Goal: Task Accomplishment & Management: Complete application form

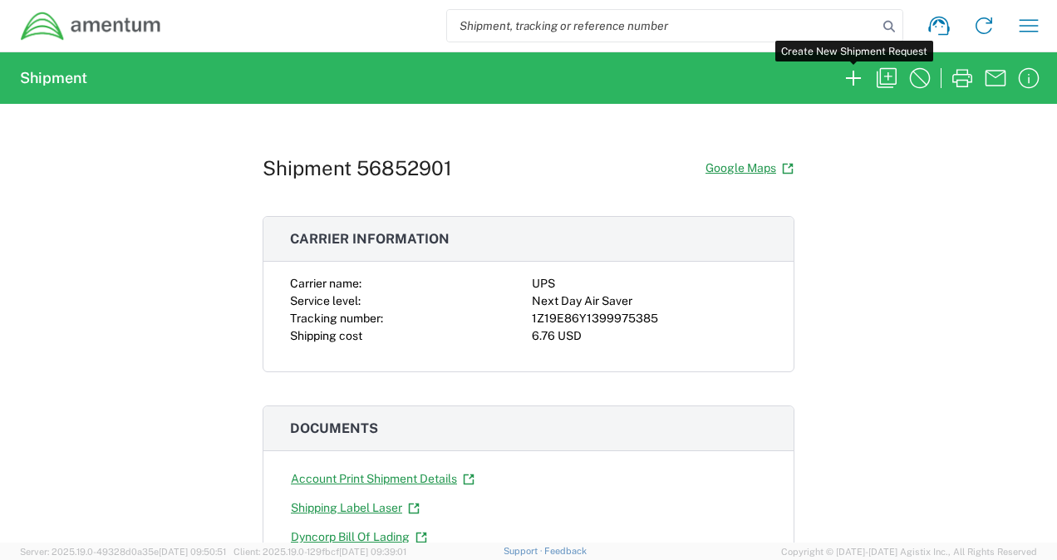
drag, startPoint x: 852, startPoint y: 73, endPoint x: 651, endPoint y: 135, distance: 209.4
click at [651, 135] on div "Shipment 56852901 Google Maps Carrier information Carrier name: UPS Service lev…" at bounding box center [529, 323] width 532 height 439
click at [857, 71] on icon "button" at bounding box center [853, 78] width 27 height 27
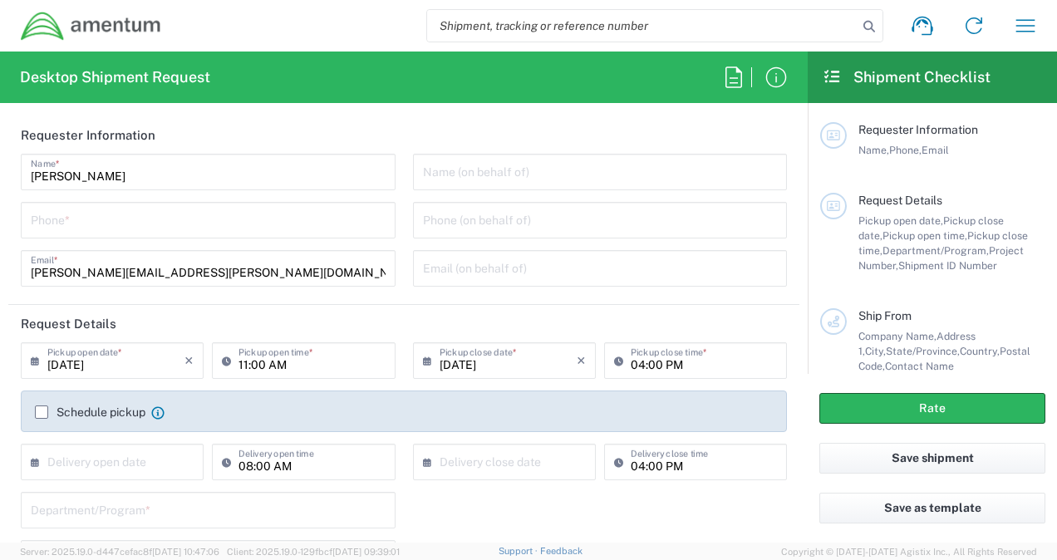
click at [291, 218] on input "tel" at bounding box center [208, 218] width 355 height 29
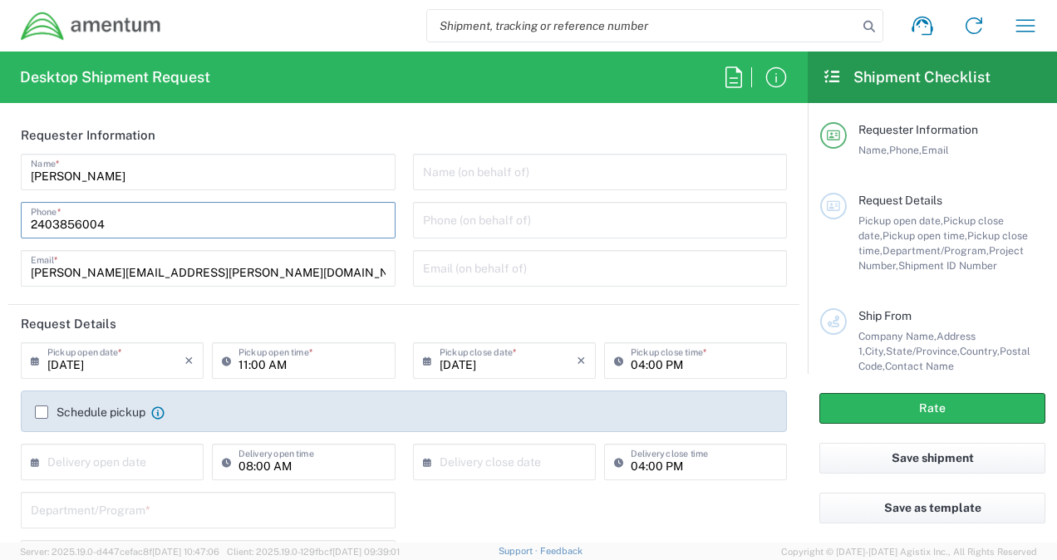
type input "2403856004"
click at [404, 219] on div "Name (on behalf of) Phone (on behalf of) Email (on behalf of)" at bounding box center [600, 226] width 392 height 145
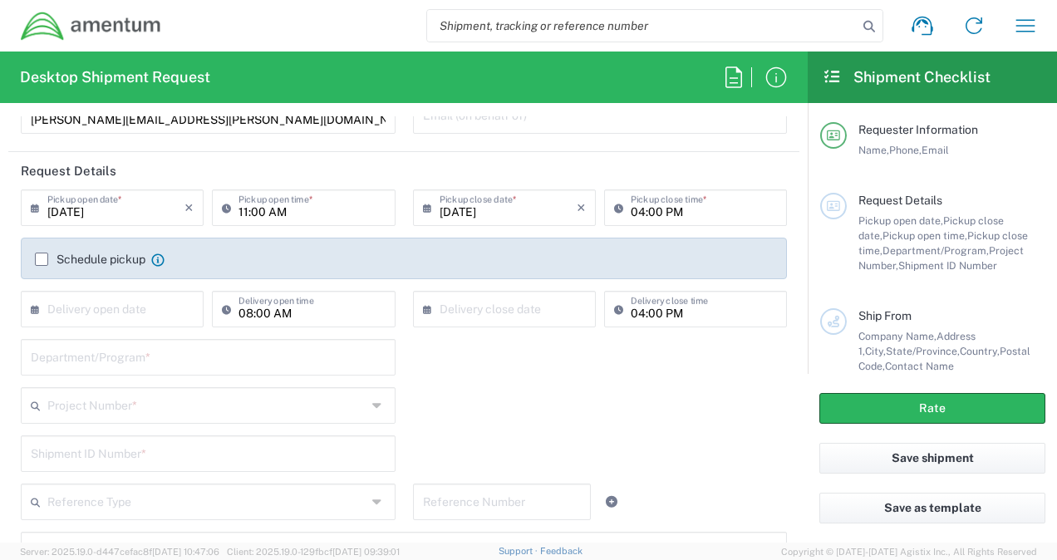
scroll to position [207, 0]
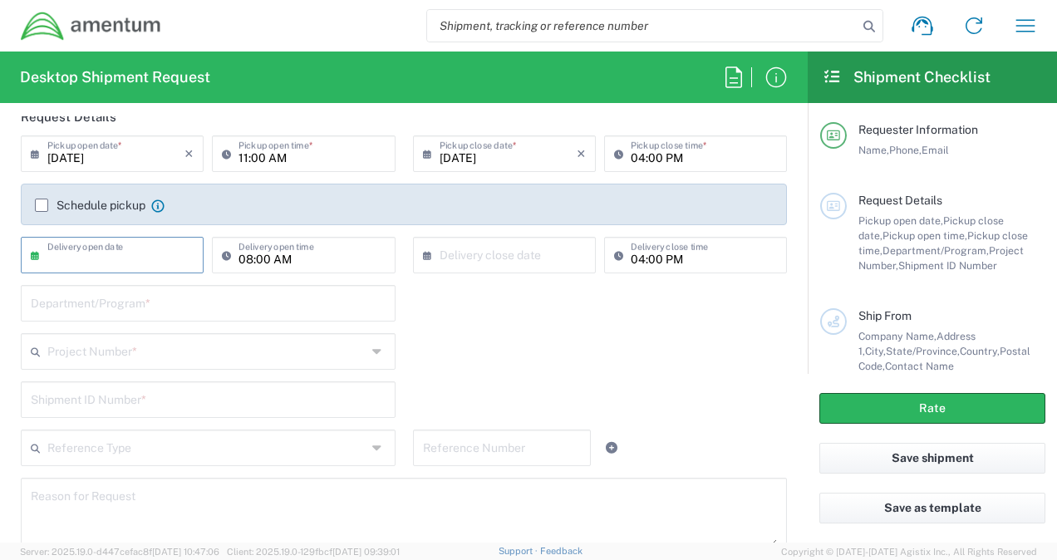
click at [161, 258] on input "text" at bounding box center [115, 253] width 137 height 29
click at [135, 384] on span "18" at bounding box center [140, 381] width 25 height 23
type input "[DATE]"
click at [209, 307] on input "text" at bounding box center [208, 301] width 355 height 29
type input "Legal G&A"
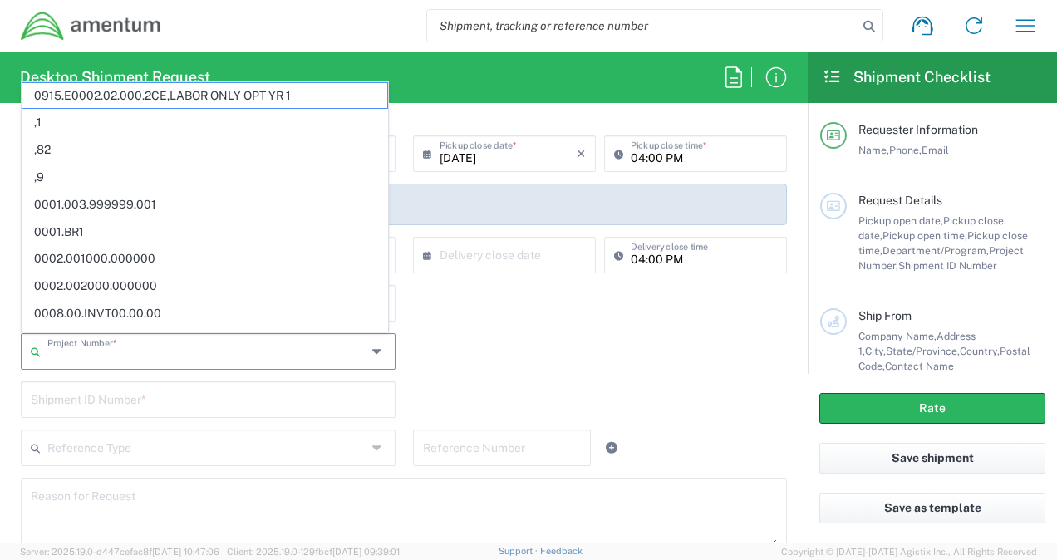
click at [227, 346] on input "text" at bounding box center [206, 350] width 319 height 29
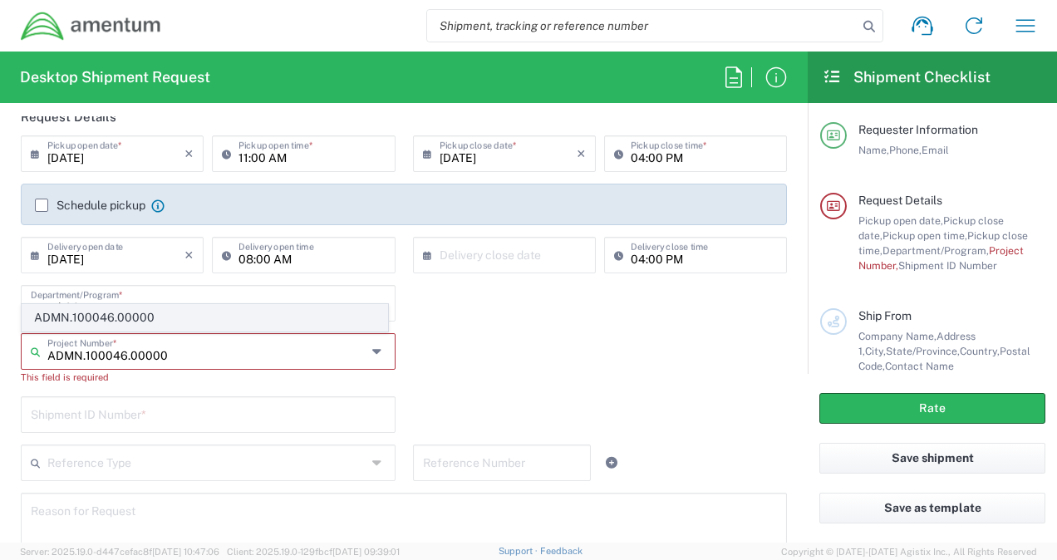
type input "ADMN.100046.00000"
click at [143, 317] on span "ADMN.100046.00000" at bounding box center [204, 318] width 365 height 26
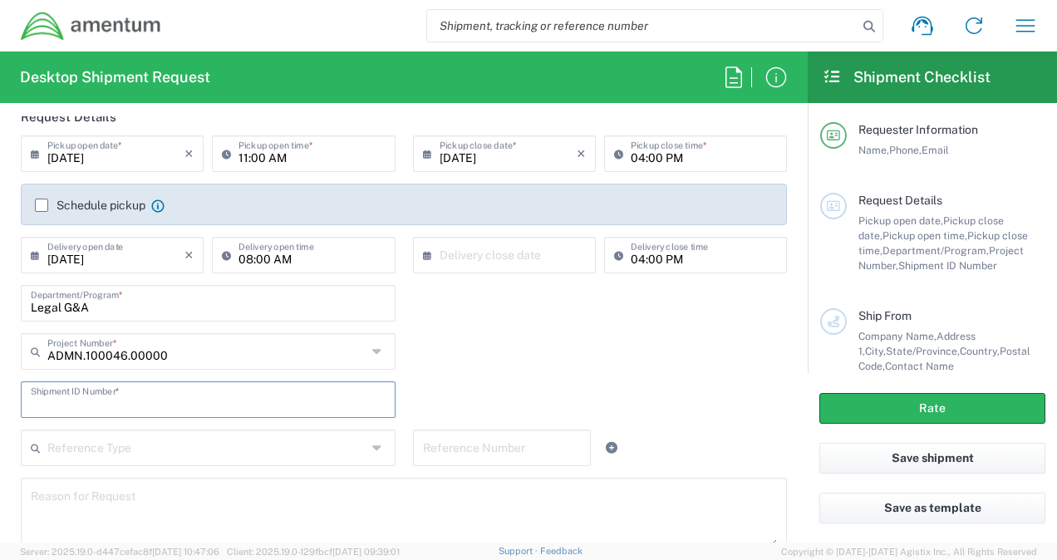
click at [135, 403] on input "text" at bounding box center [208, 398] width 355 height 29
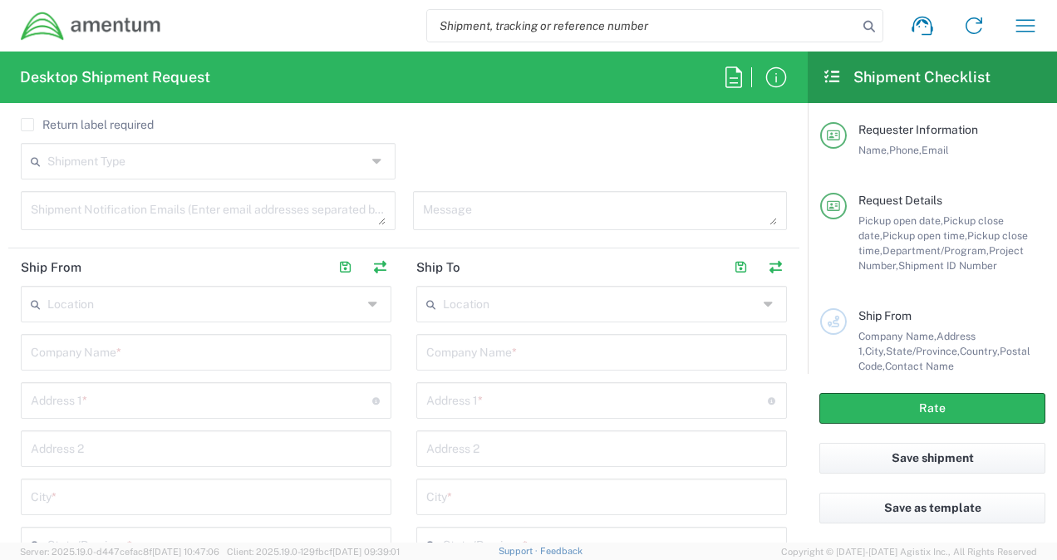
scroll to position [659, 0]
type input "0001"
click at [183, 358] on div "Company Name *" at bounding box center [206, 345] width 371 height 37
type input "A"
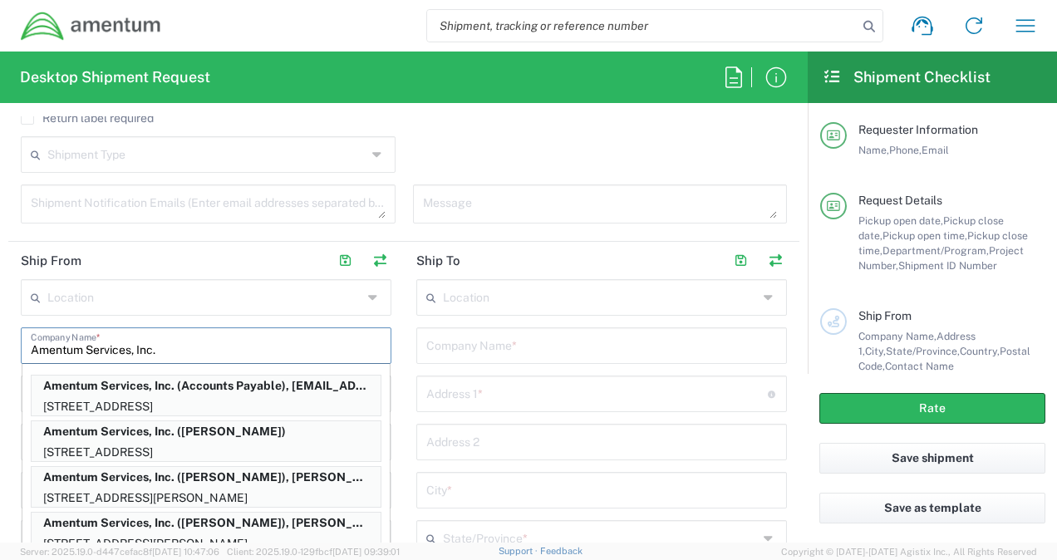
click at [347, 343] on input "Amentum Services, Inc." at bounding box center [206, 344] width 351 height 29
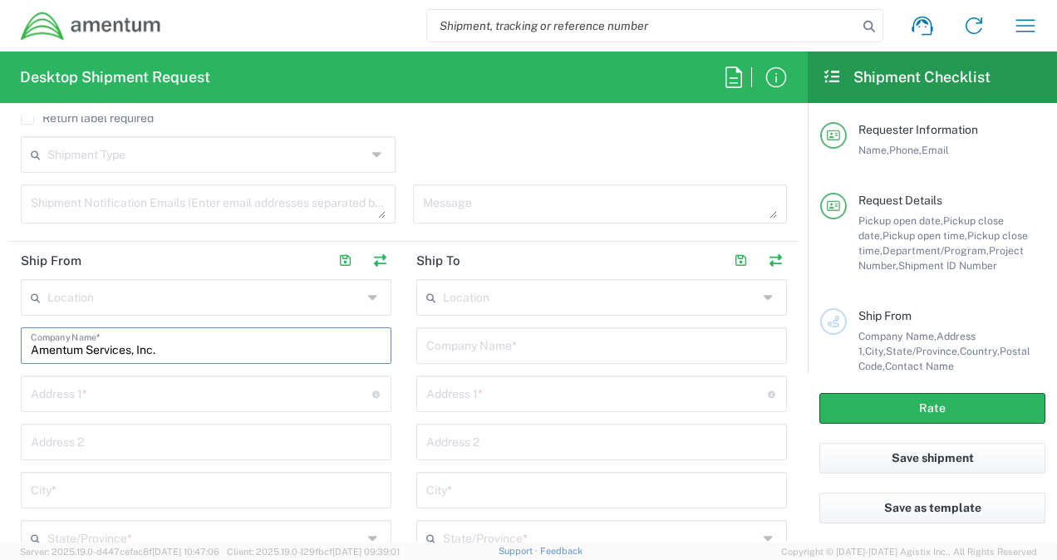
type input "Amentum Services, Inc."
click at [241, 394] on input "text" at bounding box center [201, 392] width 341 height 29
type input "[STREET_ADDRESS]"
click at [135, 479] on input "text" at bounding box center [206, 488] width 351 height 29
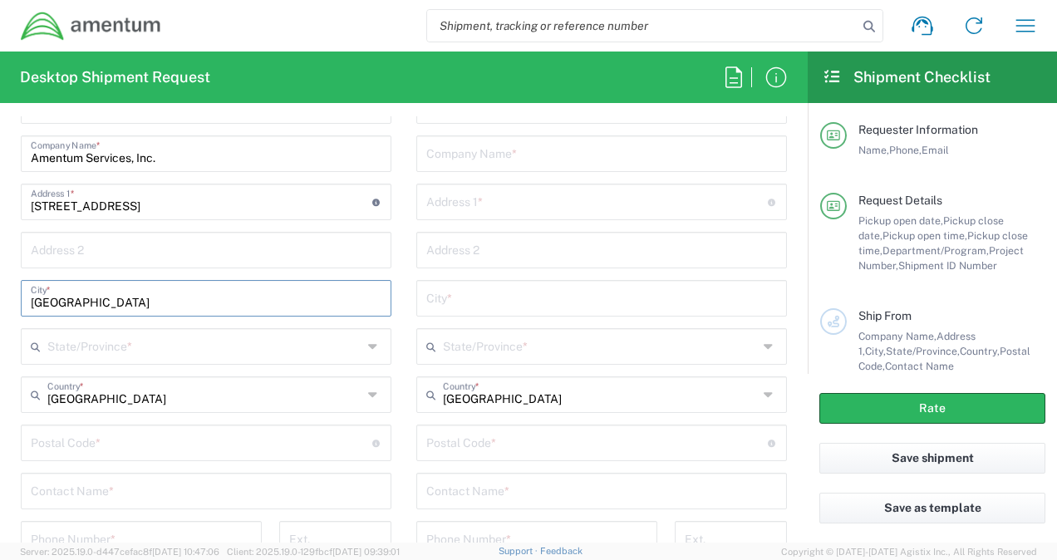
scroll to position [852, 0]
type input "[GEOGRAPHIC_DATA]"
click at [70, 344] on input "text" at bounding box center [204, 343] width 315 height 29
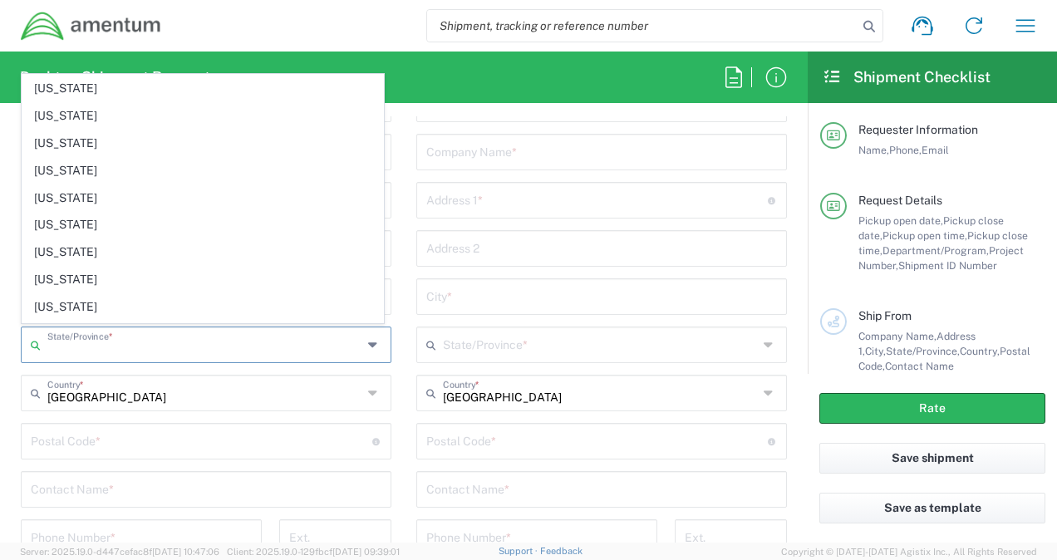
scroll to position [517, 0]
click at [76, 188] on span "[US_STATE]" at bounding box center [202, 198] width 361 height 26
type input "[US_STATE]"
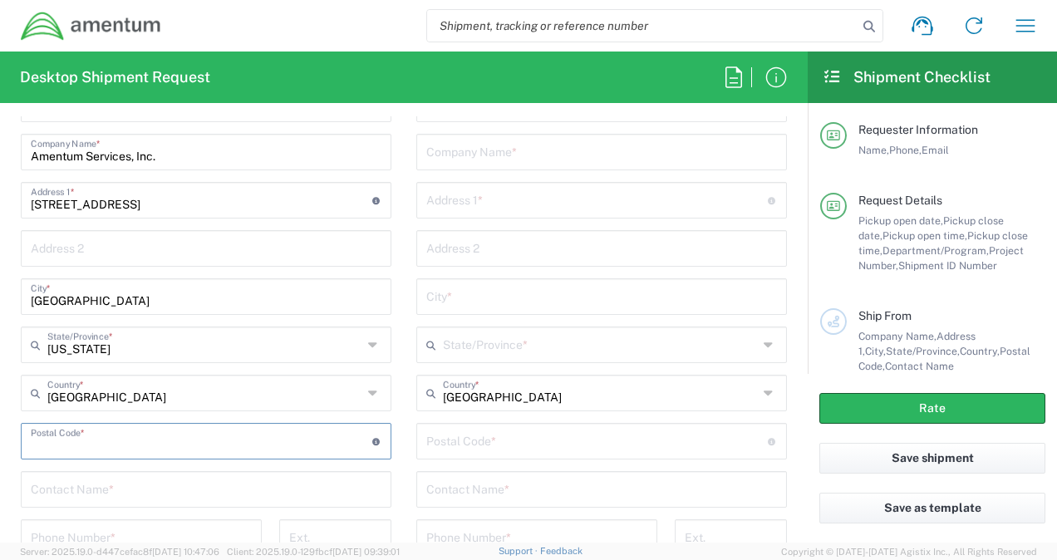
click at [70, 436] on input "undefined" at bounding box center [201, 439] width 341 height 29
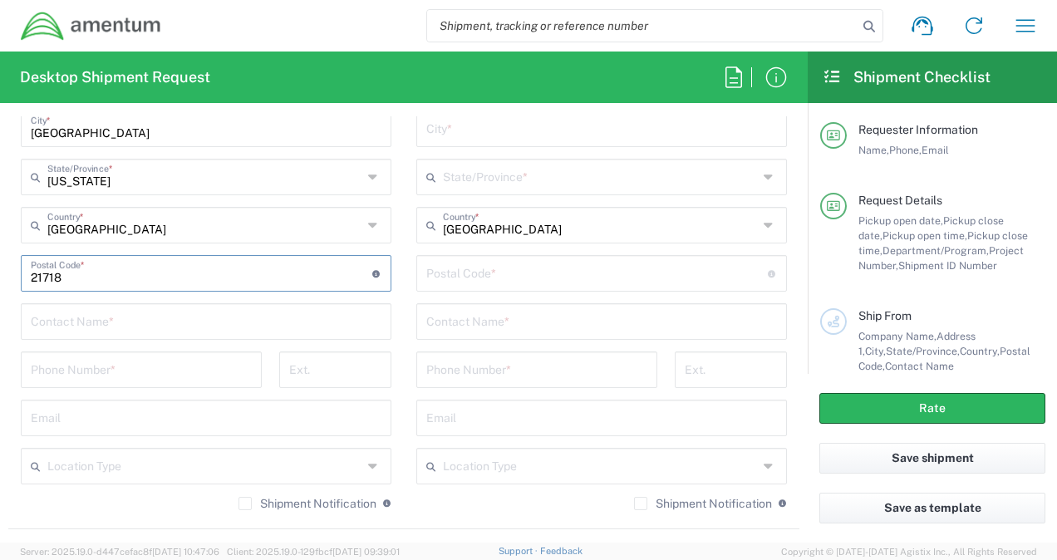
scroll to position [1026, 0]
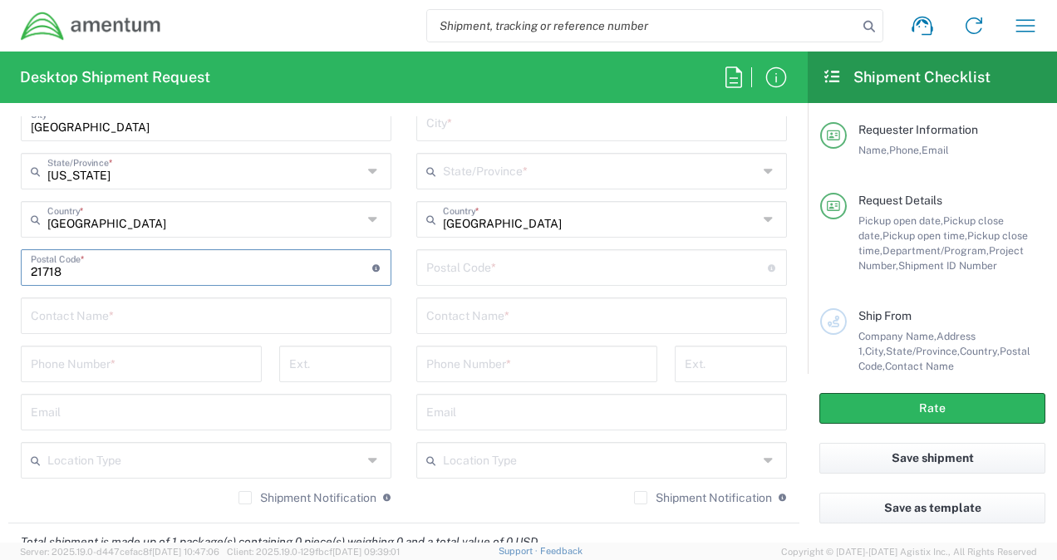
type input "21718"
click at [135, 316] on input "text" at bounding box center [206, 314] width 351 height 29
type input "[PERSON_NAME]"
click at [108, 363] on input "tel" at bounding box center [141, 362] width 221 height 29
type input "2403856004"
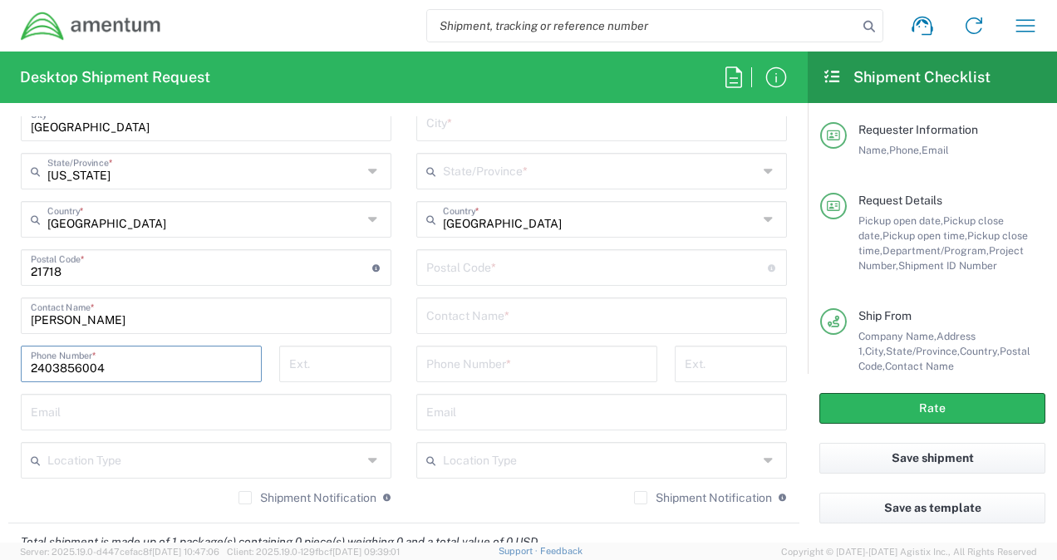
click at [268, 335] on div "Location [PHONE_NUMBER] [PHONE_NUMBER] [PHONE_NUMBER] [PHONE_NUMBER] [PHONE_NUM…" at bounding box center [206, 214] width 371 height 605
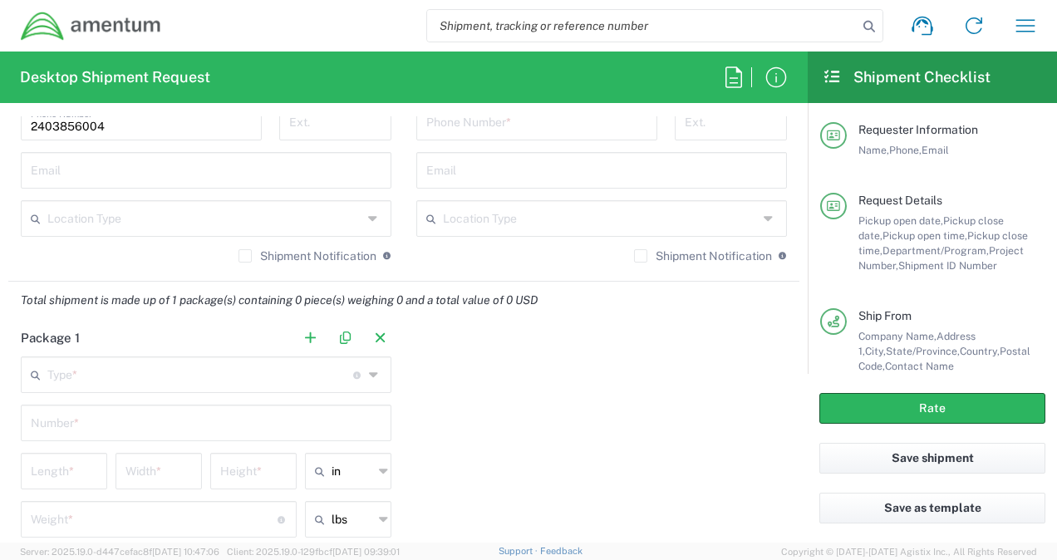
scroll to position [1270, 0]
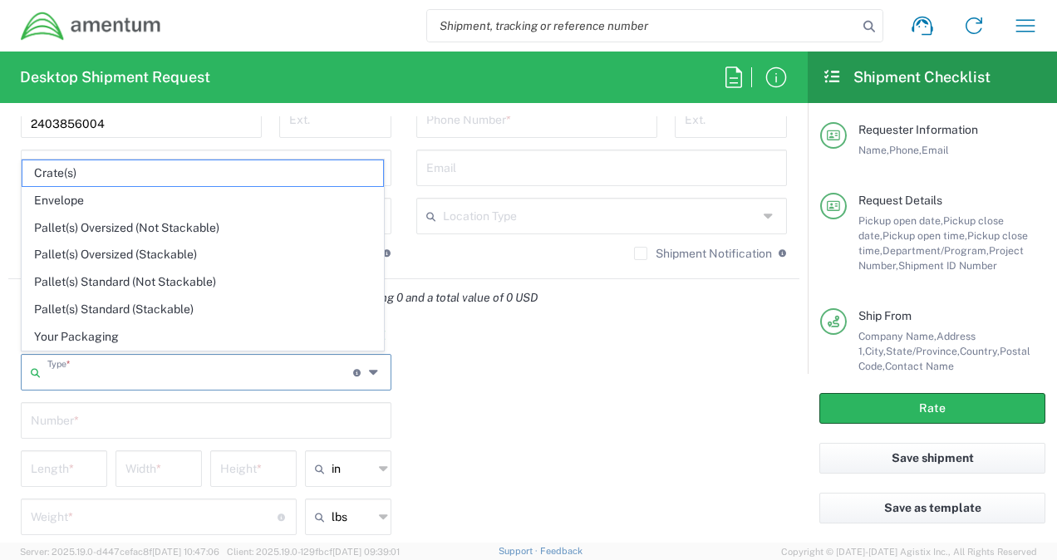
click at [212, 380] on input "text" at bounding box center [200, 370] width 306 height 29
click at [80, 204] on span "Envelope" at bounding box center [202, 201] width 361 height 26
type input "Envelope"
type input "1"
type input "9.5"
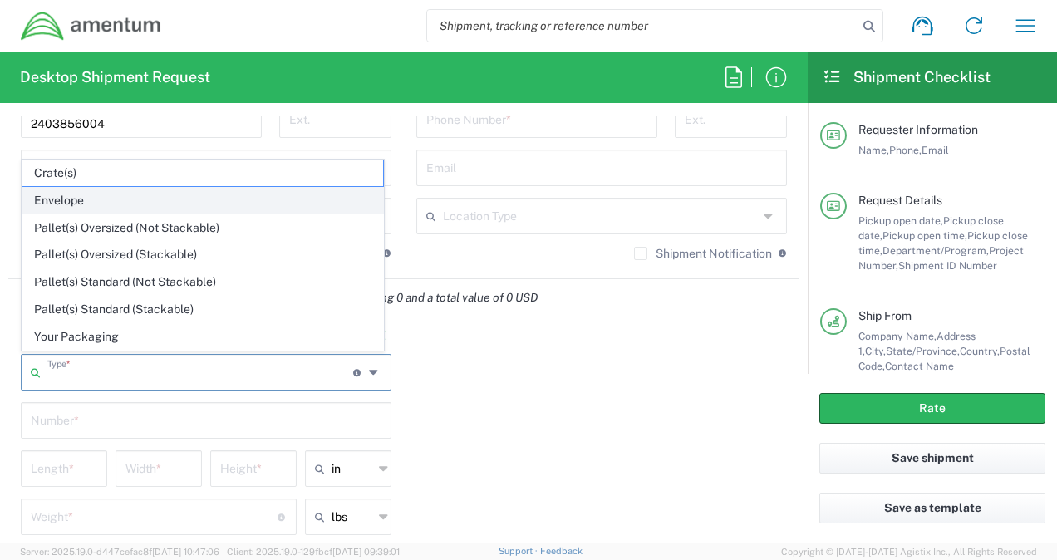
type input "12.5"
type input "0.25"
type input "1"
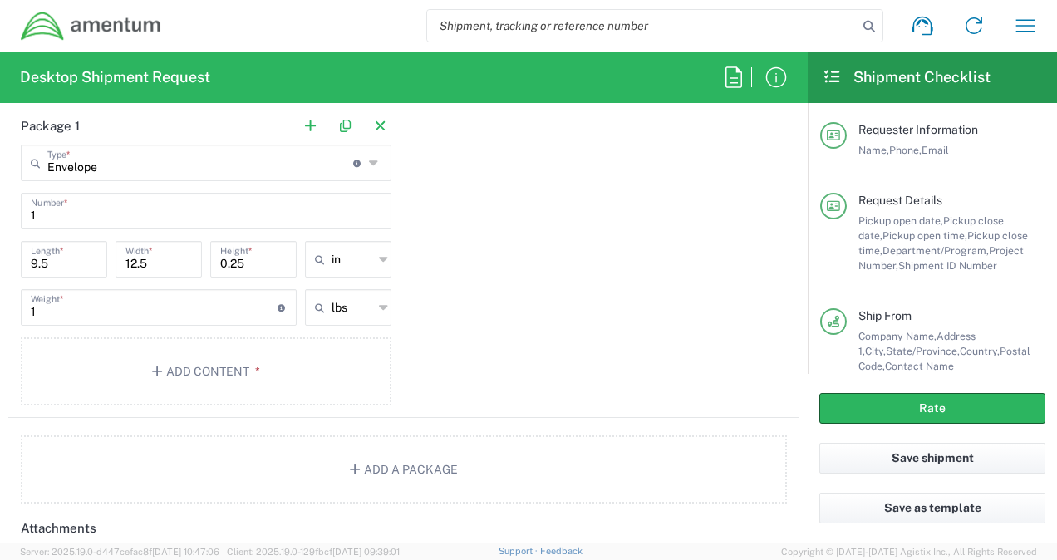
scroll to position [1485, 0]
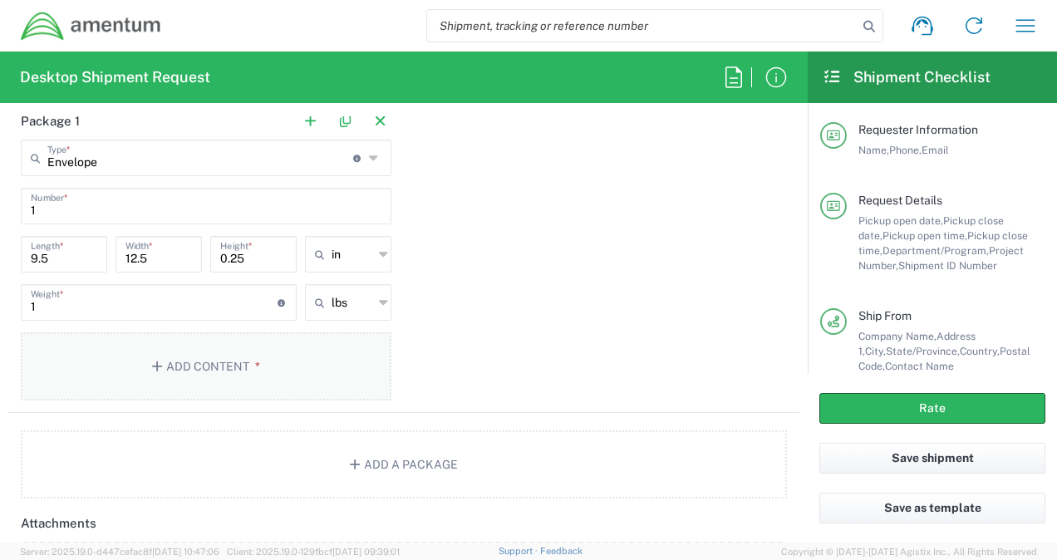
click at [179, 369] on button "Add Content *" at bounding box center [206, 366] width 371 height 68
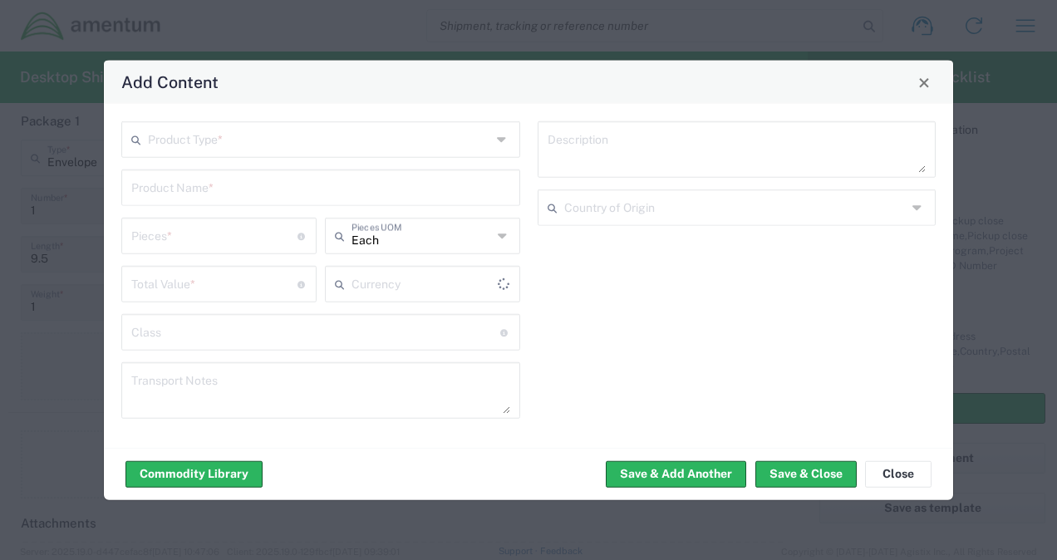
type input "US Dollar"
click at [246, 148] on input "text" at bounding box center [319, 138] width 343 height 29
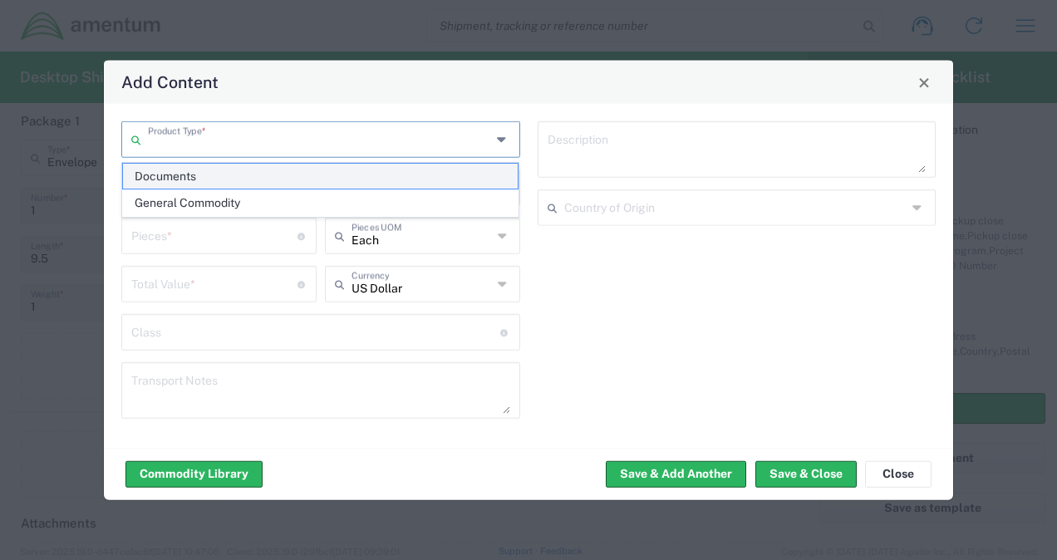
click at [206, 176] on span "Documents" at bounding box center [320, 177] width 395 height 26
type input "Documents"
type input "1"
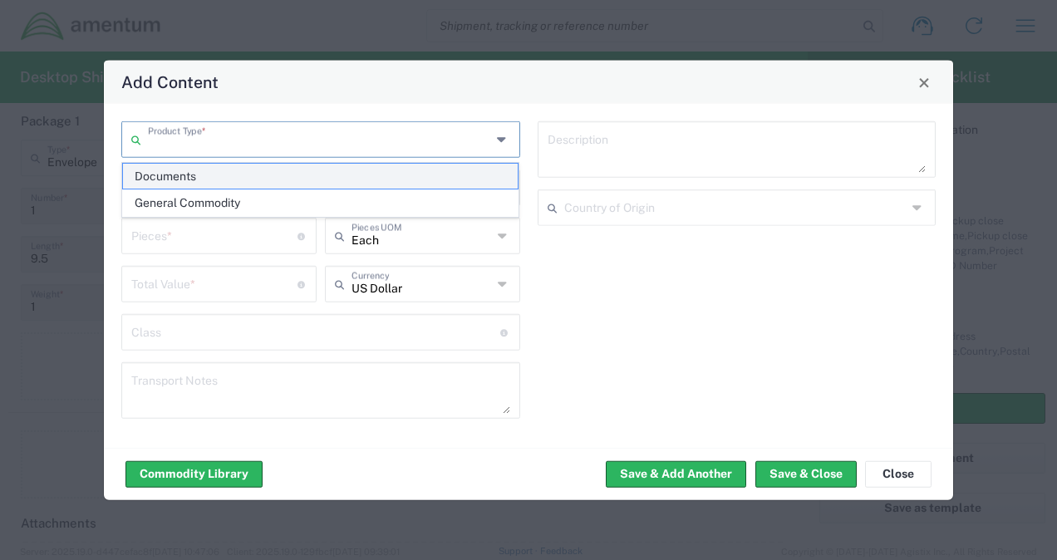
type textarea "Documents"
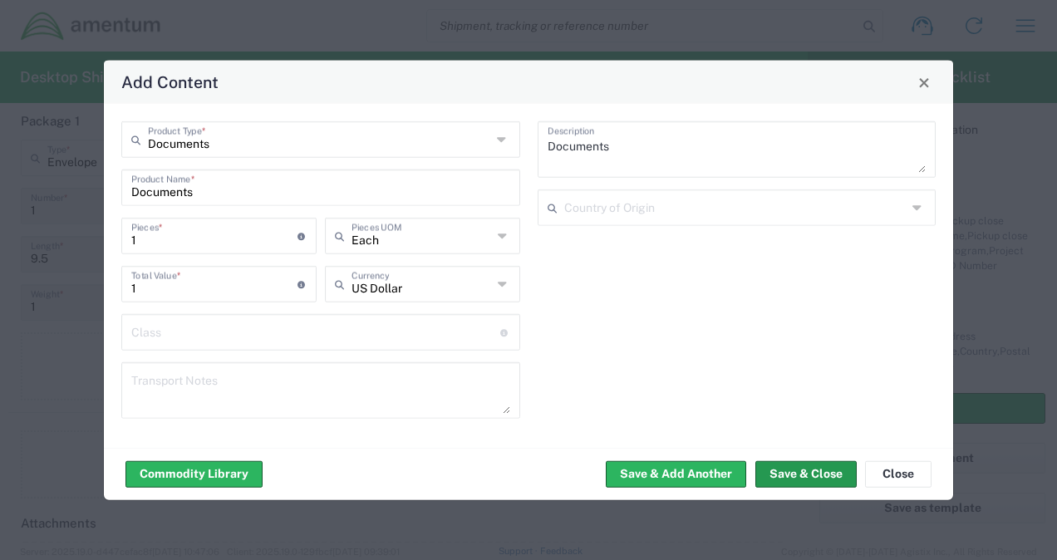
click at [789, 477] on button "Save & Close" at bounding box center [805, 473] width 101 height 27
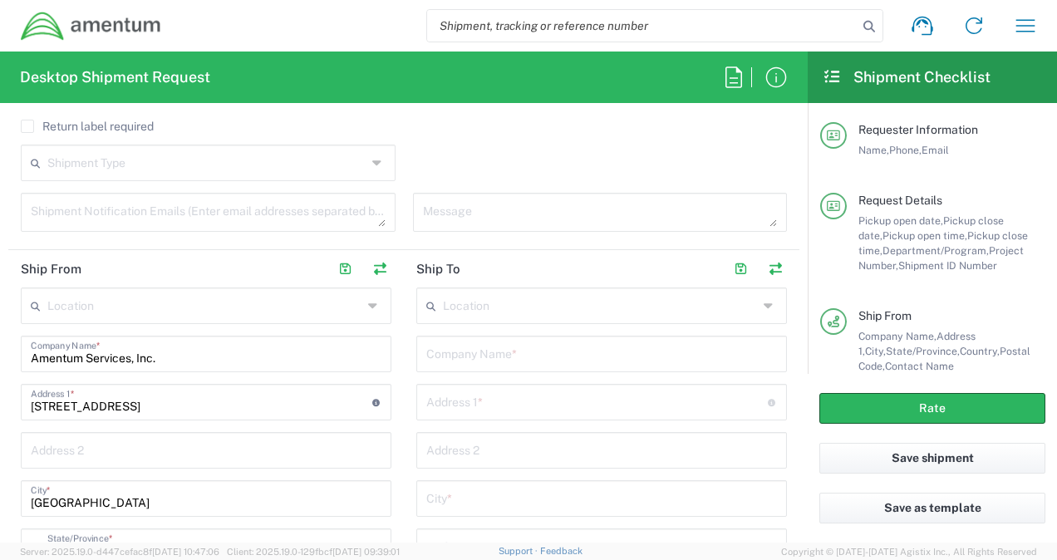
scroll to position [768, 0]
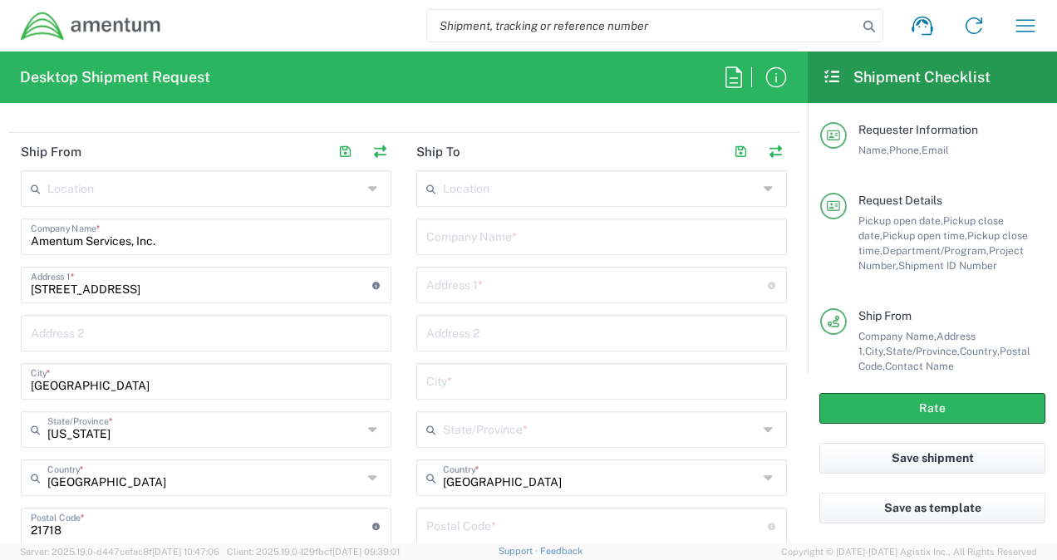
click at [464, 251] on div "Company Name *" at bounding box center [601, 236] width 371 height 37
type input "CT Corporation System"
click at [466, 274] on input "text" at bounding box center [596, 283] width 341 height 29
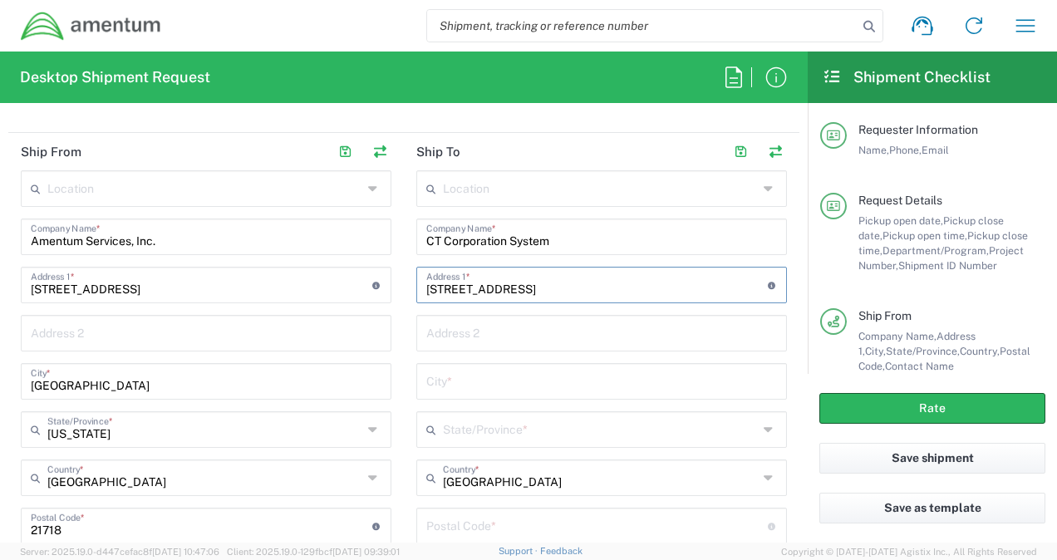
type input "2405 York Road"
click at [455, 329] on input "text" at bounding box center [601, 331] width 351 height 29
type input "Suite 201"
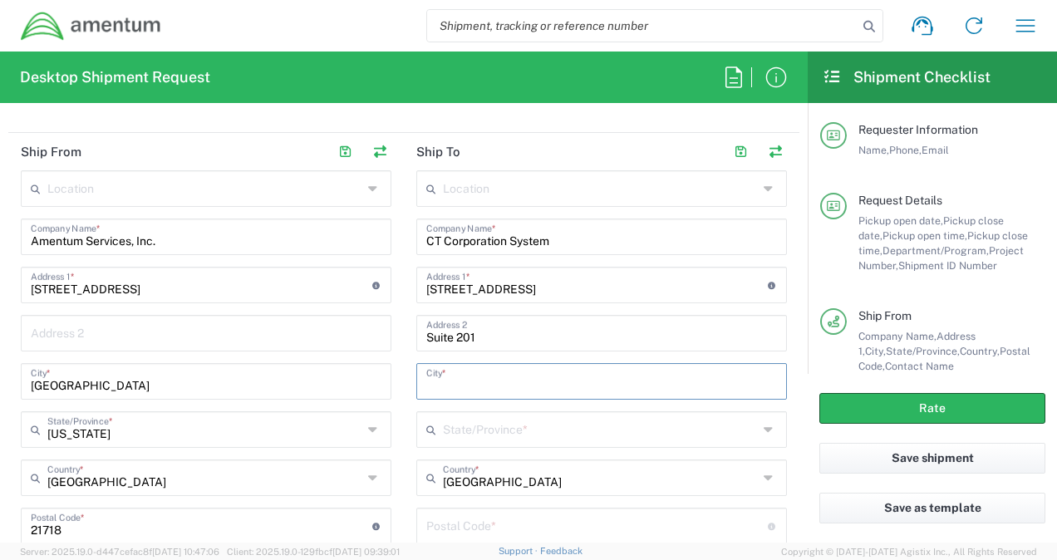
click at [460, 376] on input "text" at bounding box center [601, 380] width 351 height 29
type input "Lutherville Timonium"
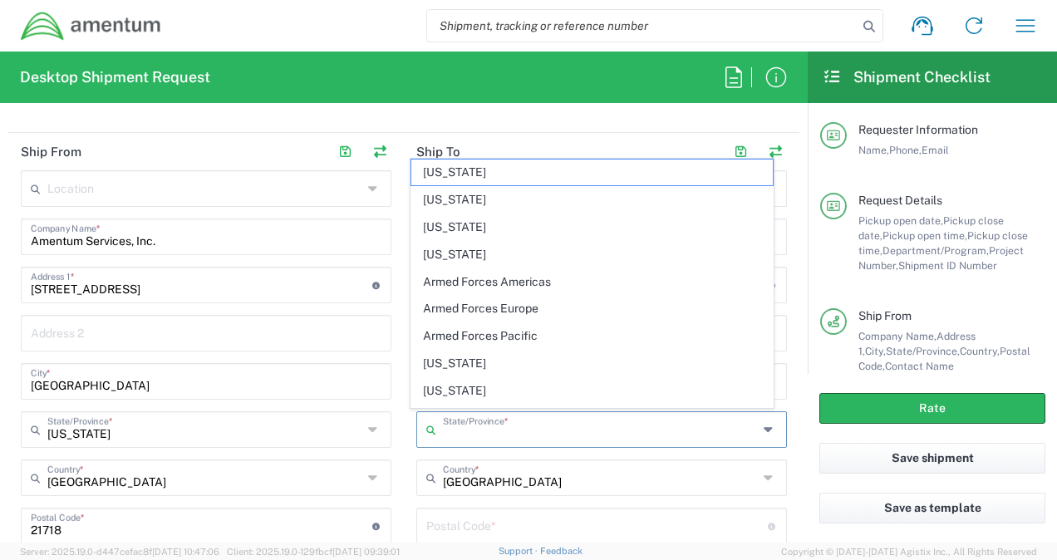
click at [464, 420] on input "text" at bounding box center [600, 428] width 315 height 29
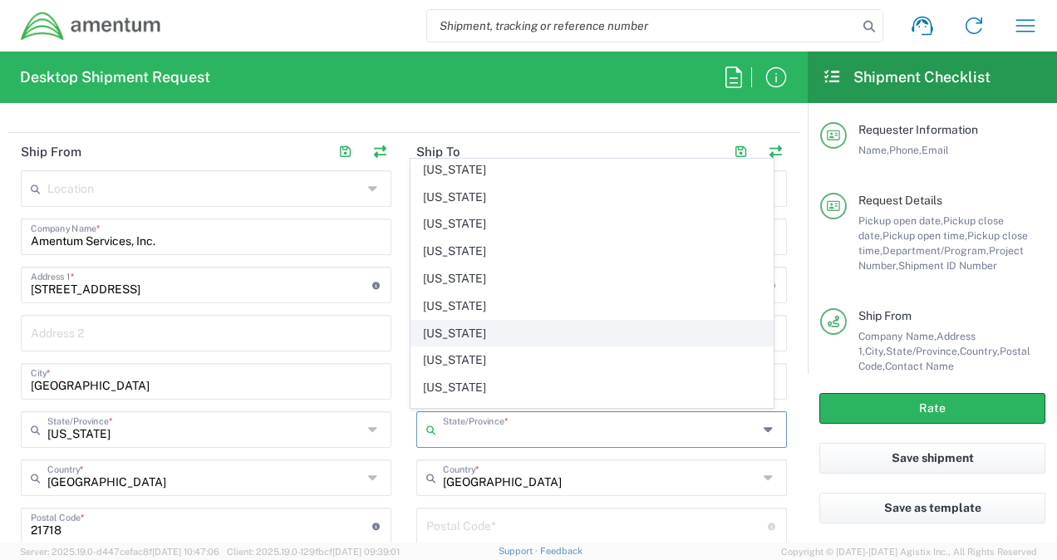
scroll to position [467, 0]
click at [459, 320] on span "[US_STATE]" at bounding box center [591, 333] width 361 height 26
type input "[US_STATE]"
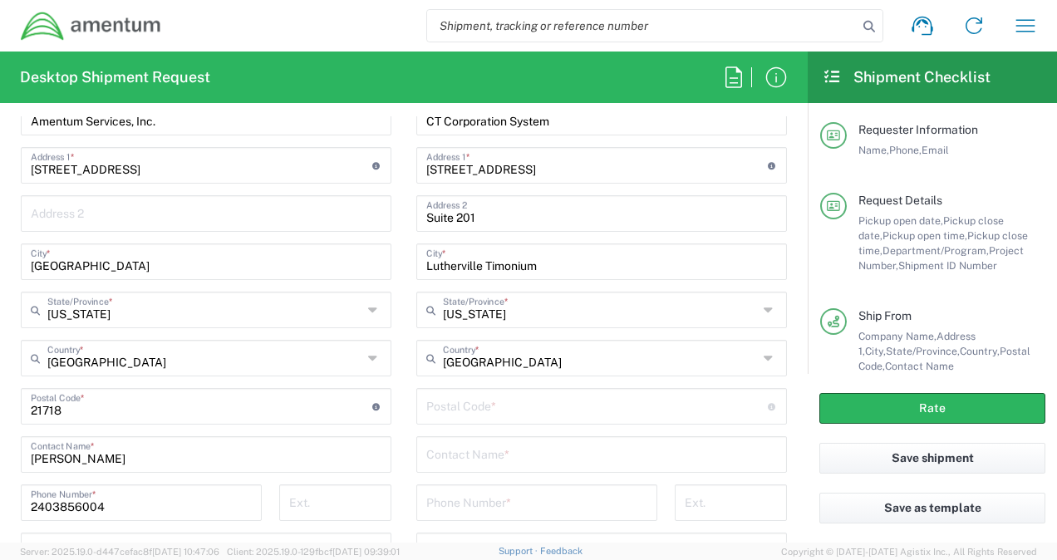
scroll to position [889, 0]
click at [449, 419] on div "Postal Code * Postal Code for United States should have the following format: 5…" at bounding box center [601, 404] width 371 height 37
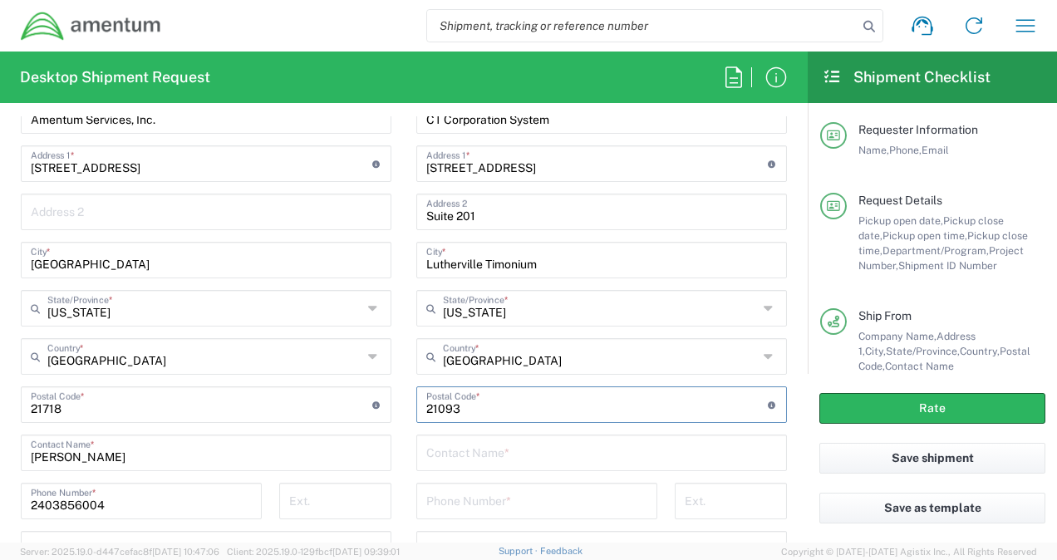
type input "21093"
click at [391, 405] on main "Location [PHONE_NUMBER] [PHONE_NUMBER] [PHONE_NUMBER] [PHONE_NUMBER] [PHONE_NUM…" at bounding box center [205, 351] width 395 height 605
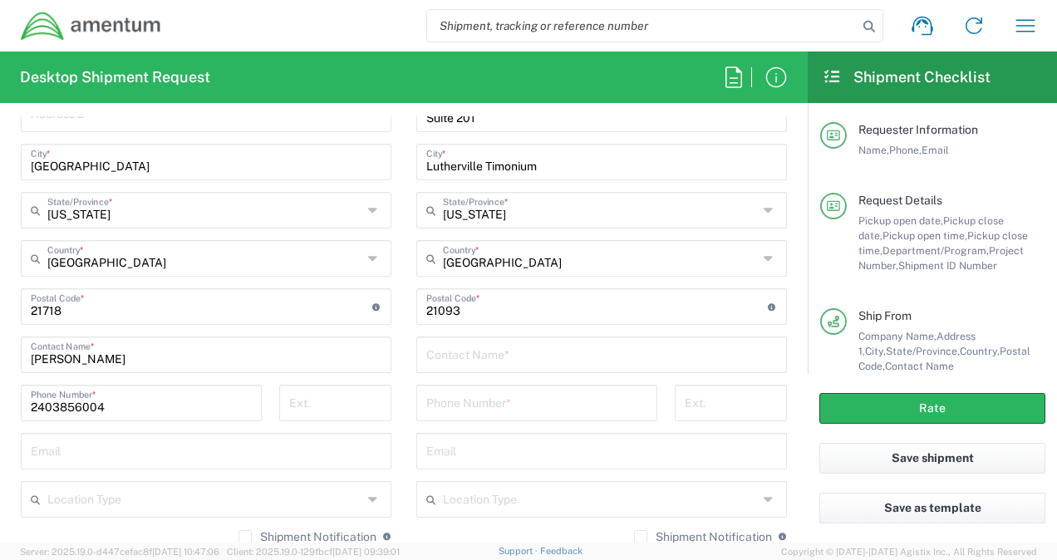
scroll to position [993, 0]
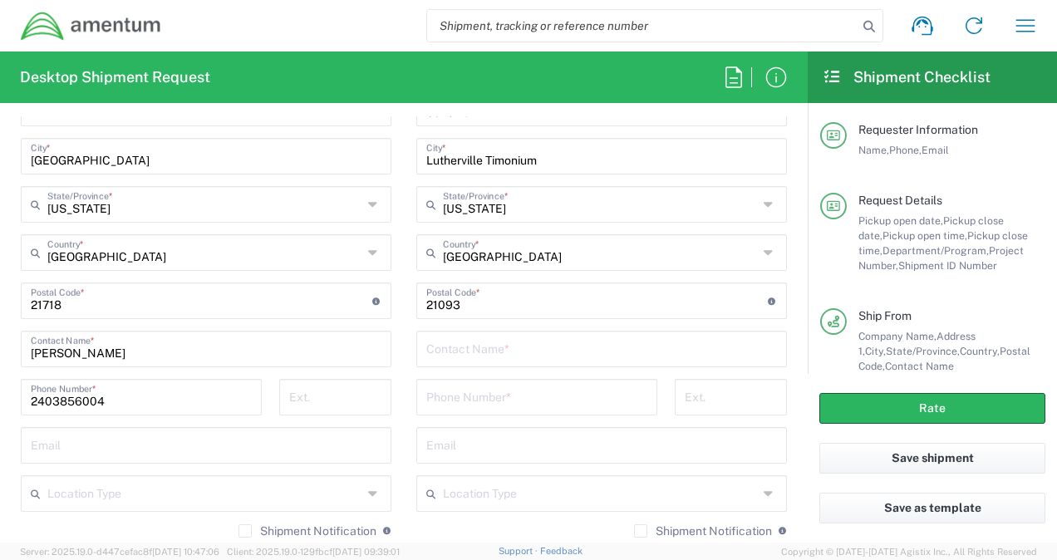
click at [464, 349] on input "text" at bounding box center [601, 347] width 351 height 29
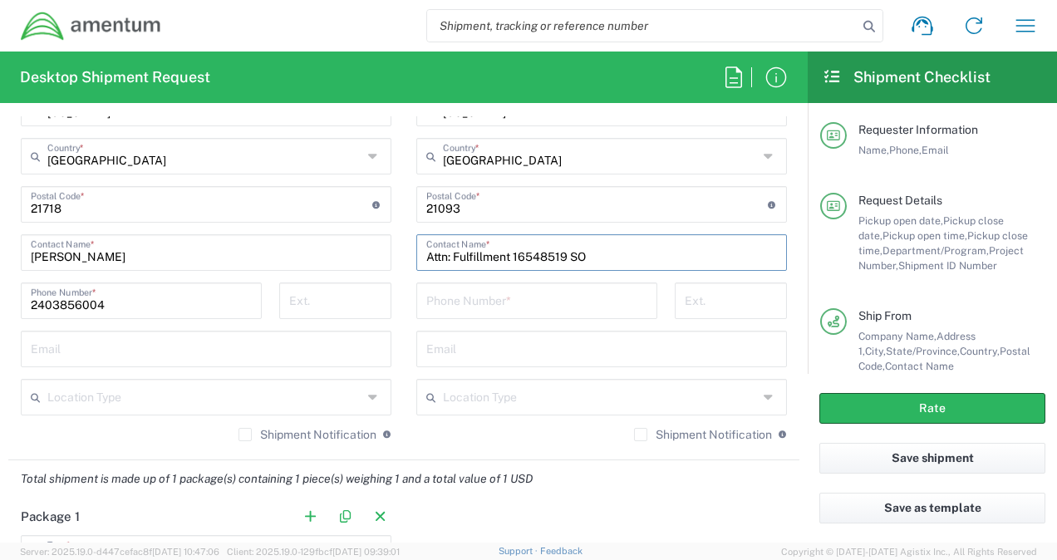
scroll to position [1091, 0]
type input "Attn: Fulfillment 16548519 SO"
click at [454, 302] on input "tel" at bounding box center [536, 297] width 221 height 29
type input "2"
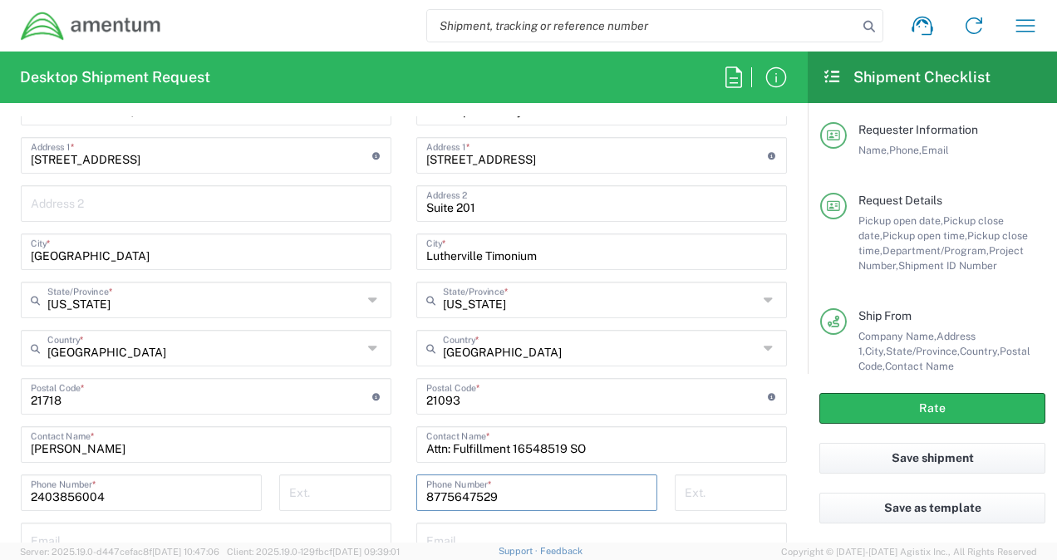
scroll to position [877, 0]
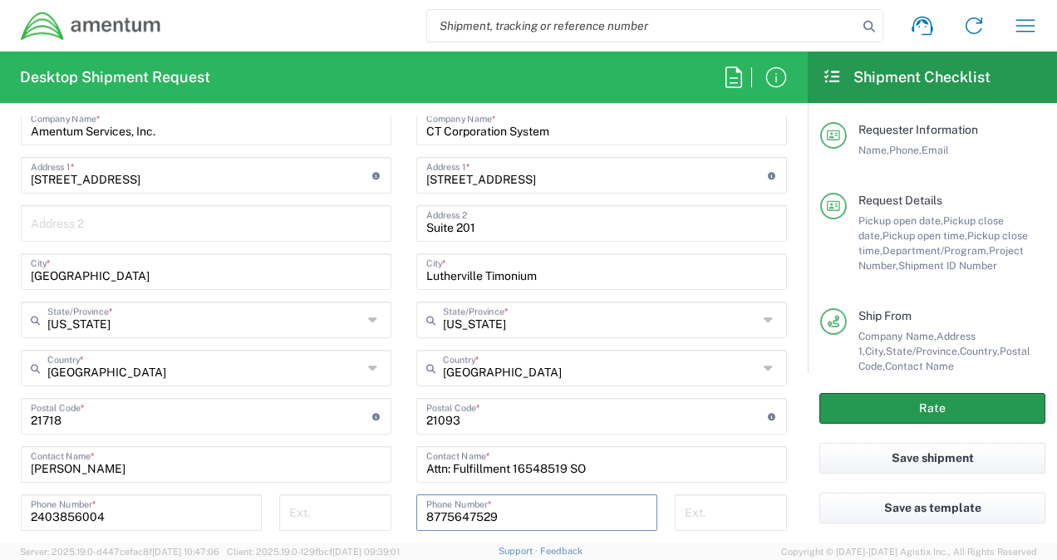
type input "8775647529"
click at [876, 397] on button "Rate" at bounding box center [932, 408] width 226 height 31
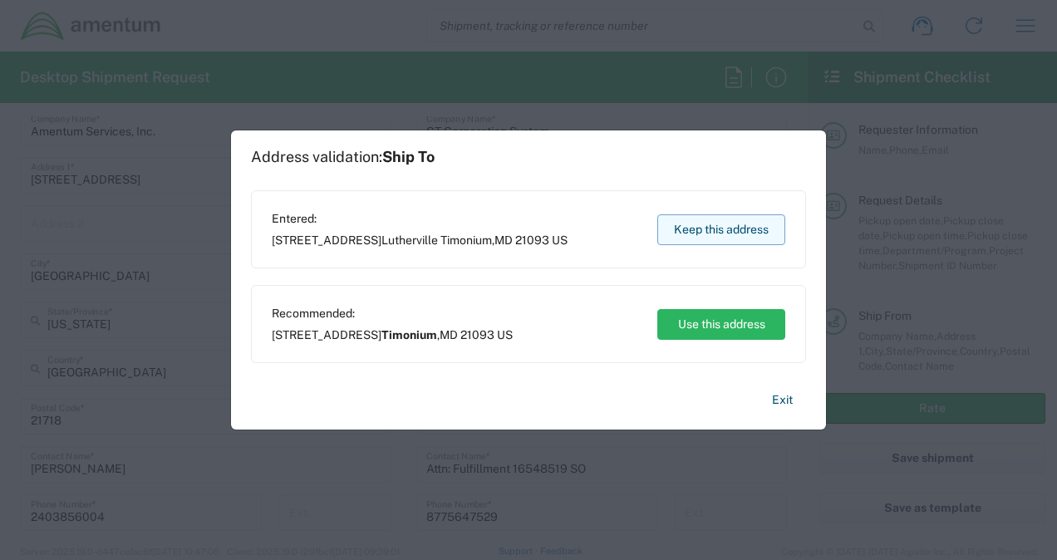
click at [693, 223] on button "Keep this address" at bounding box center [721, 229] width 128 height 31
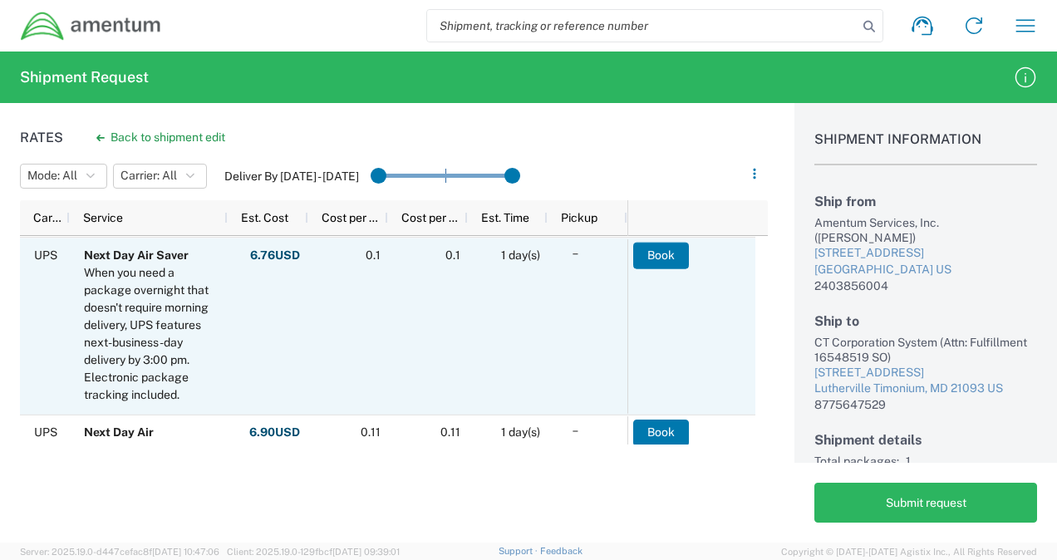
scroll to position [329, 0]
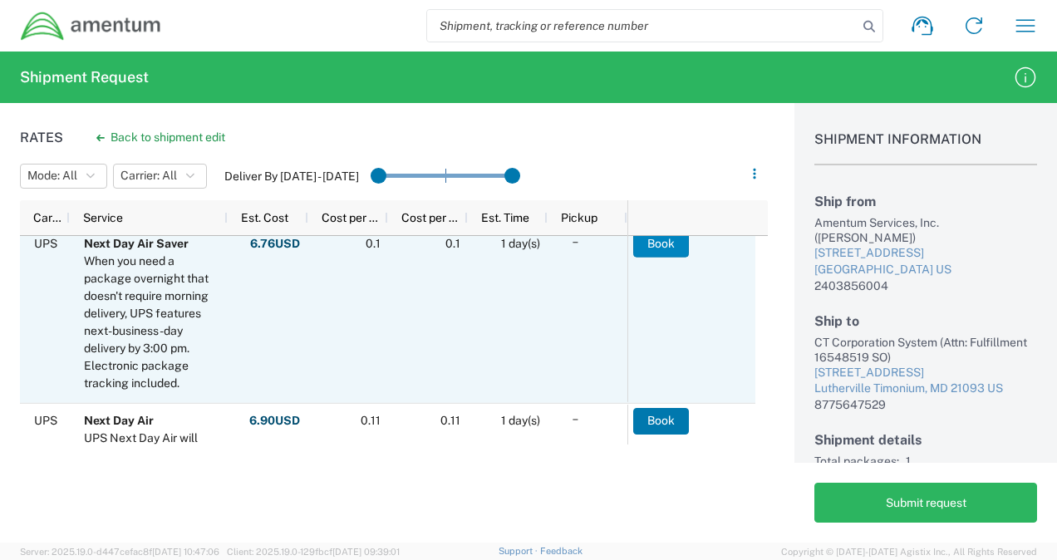
click at [654, 243] on button "Book" at bounding box center [661, 243] width 56 height 27
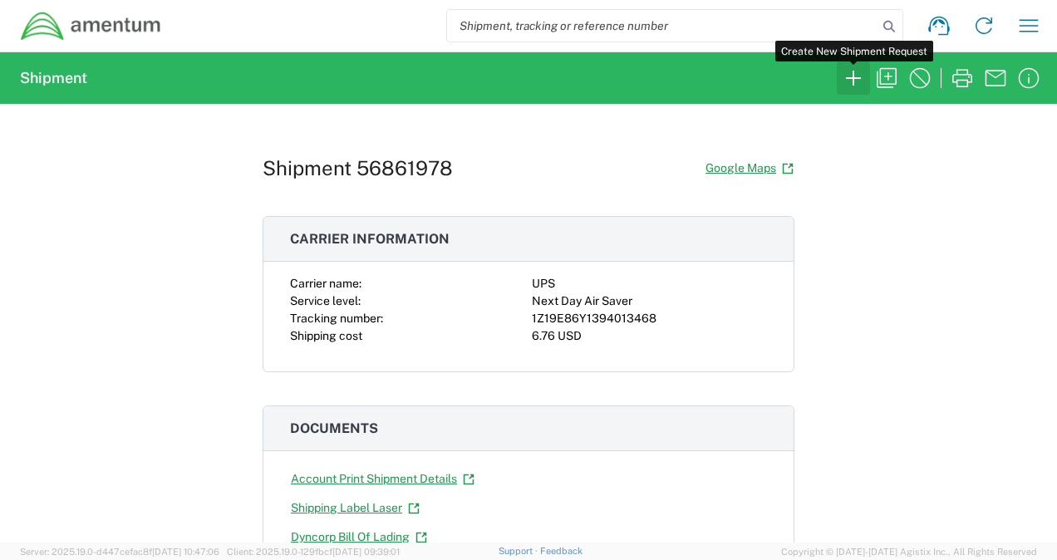
click at [851, 81] on icon "button" at bounding box center [853, 78] width 27 height 27
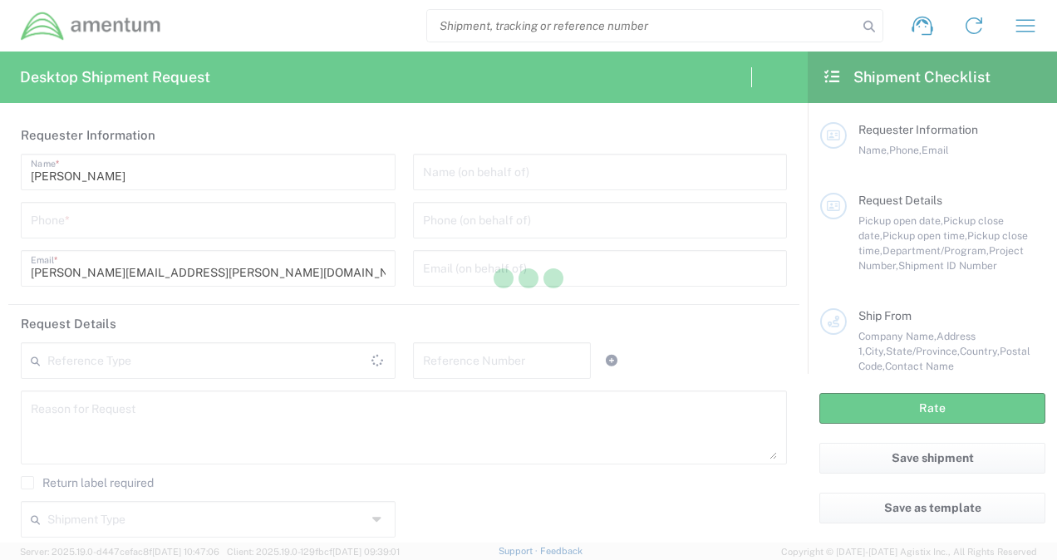
type input "[GEOGRAPHIC_DATA]"
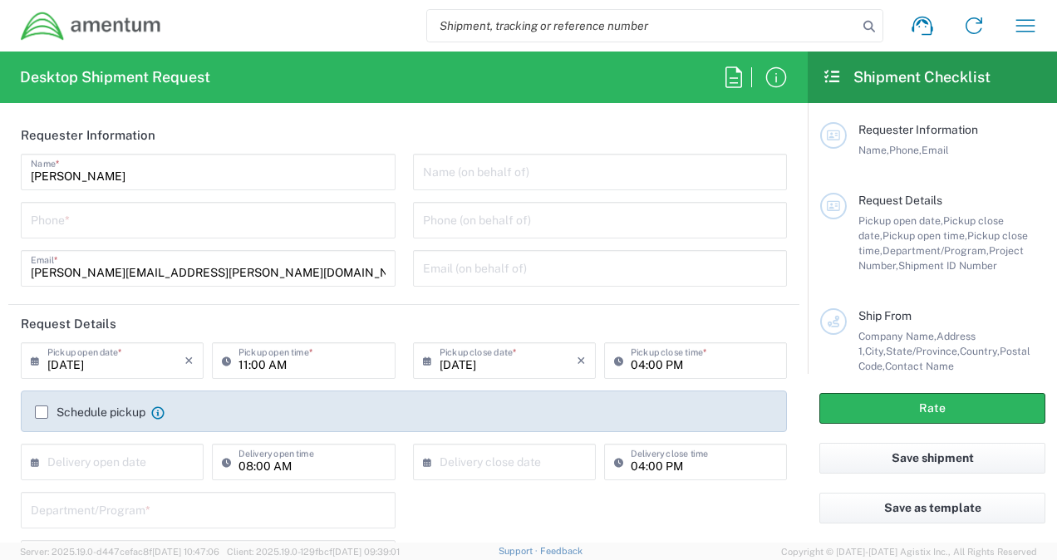
type input "[GEOGRAPHIC_DATA]"
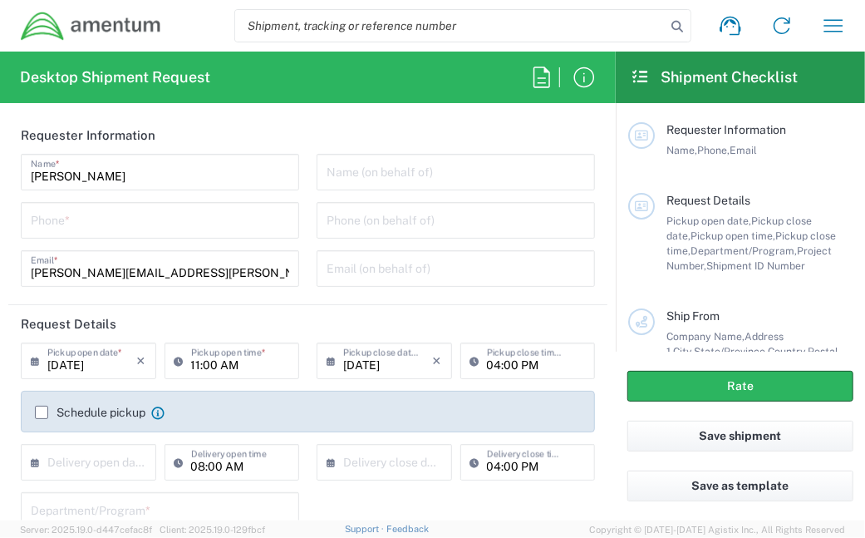
click at [136, 227] on input "tel" at bounding box center [160, 218] width 258 height 29
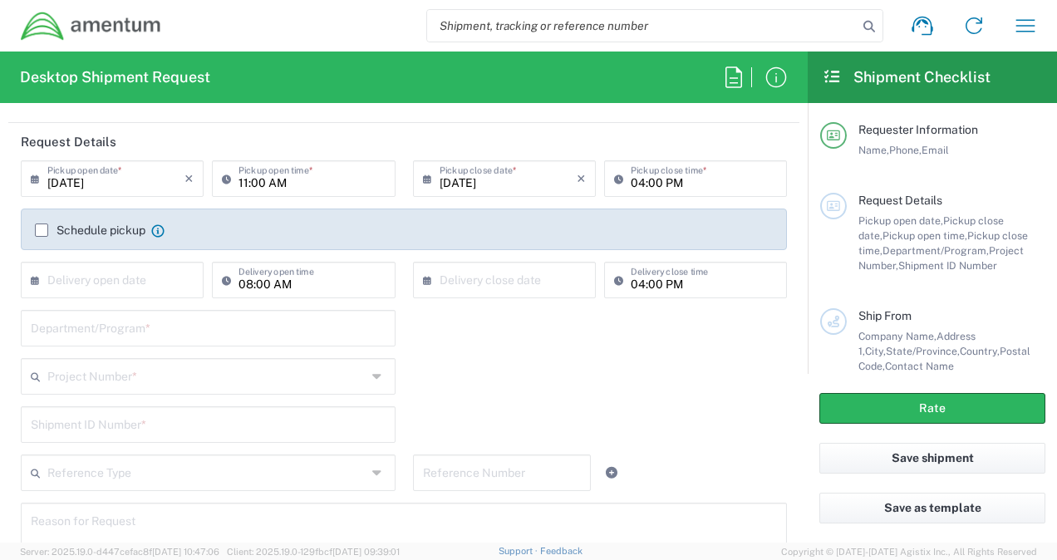
scroll to position [183, 0]
type input "2403856004"
click at [214, 326] on input "text" at bounding box center [208, 326] width 355 height 29
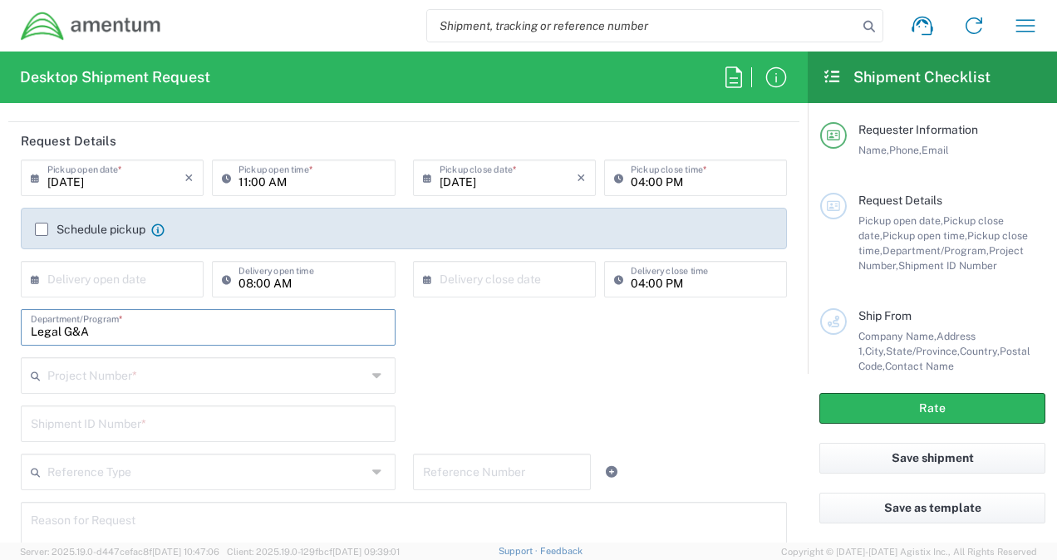
type input "Legal G&A"
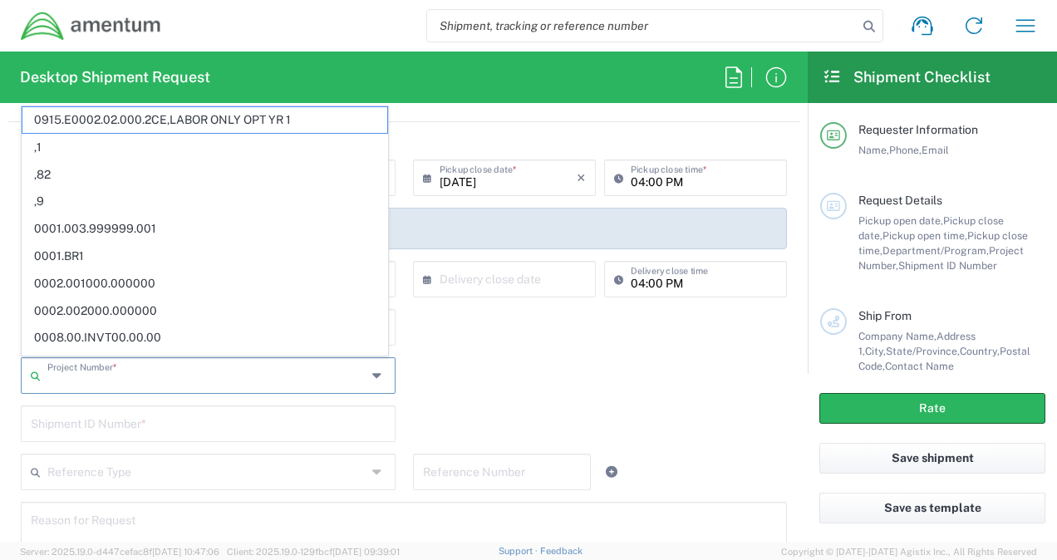
click at [153, 381] on input "text" at bounding box center [206, 374] width 319 height 29
type input "0"
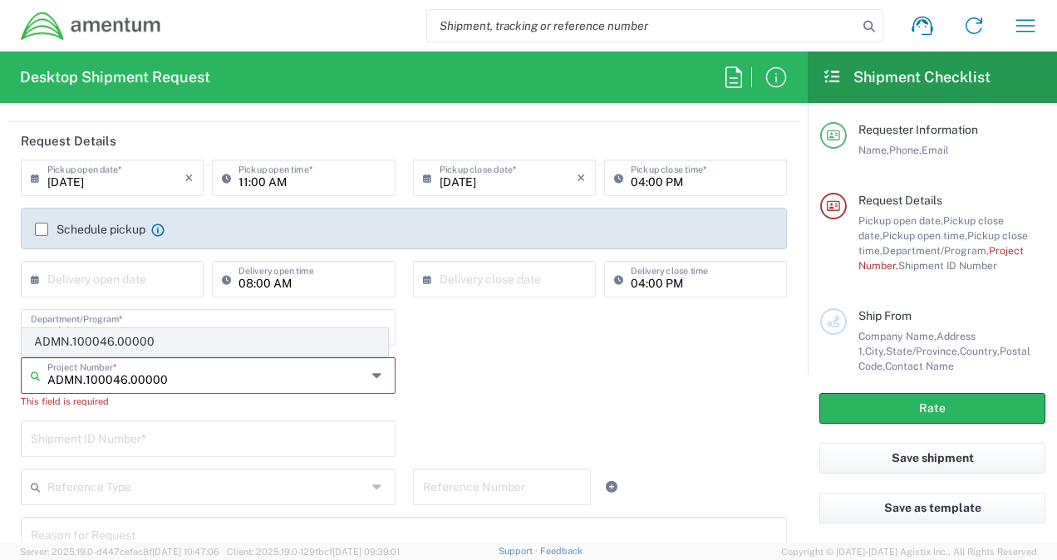
type input "ADMN.100046.00000"
click at [115, 346] on span "ADMN.100046.00000" at bounding box center [204, 342] width 365 height 26
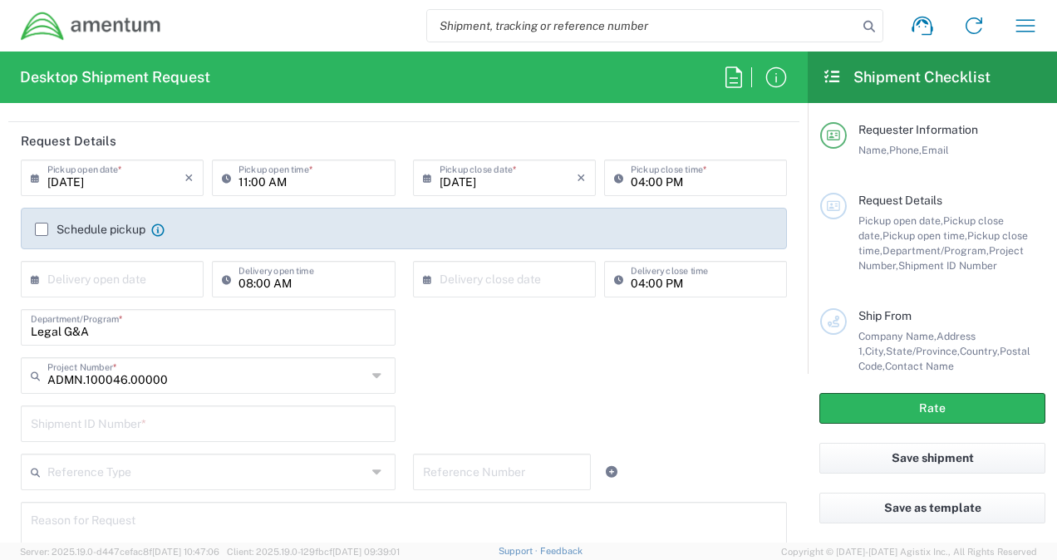
click at [189, 420] on input "text" at bounding box center [208, 422] width 355 height 29
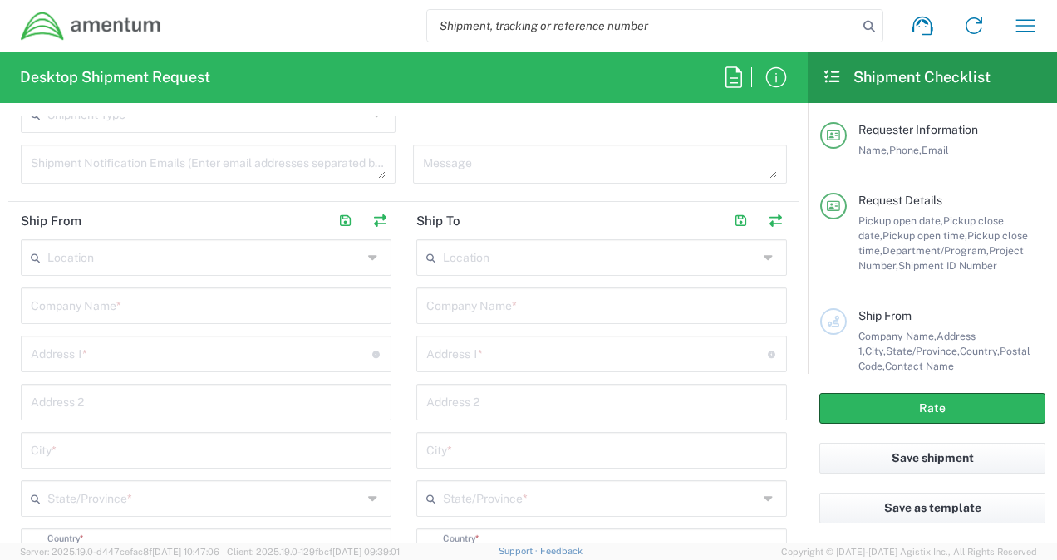
scroll to position [725, 0]
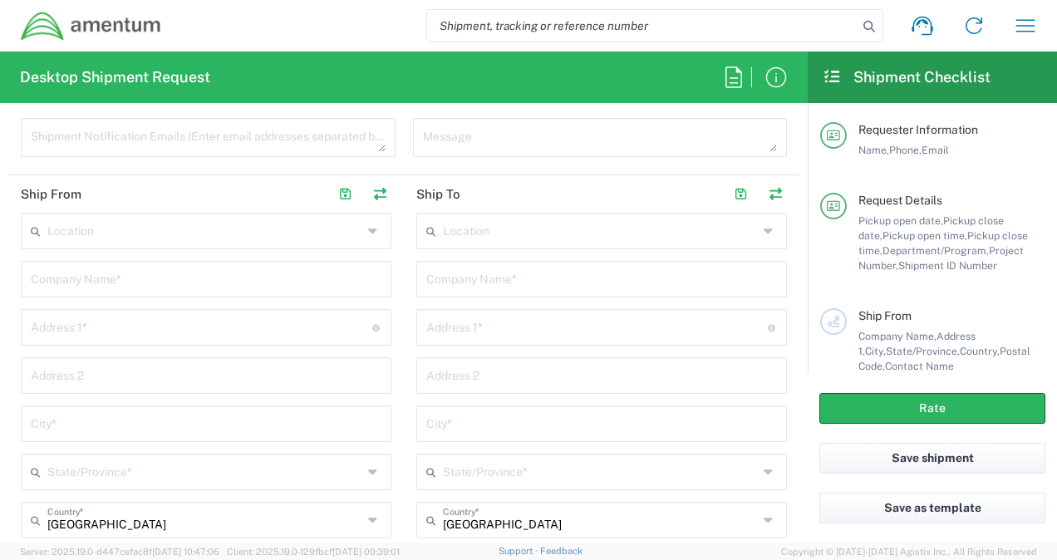
type input "0001"
click at [160, 287] on input "text" at bounding box center [206, 277] width 351 height 29
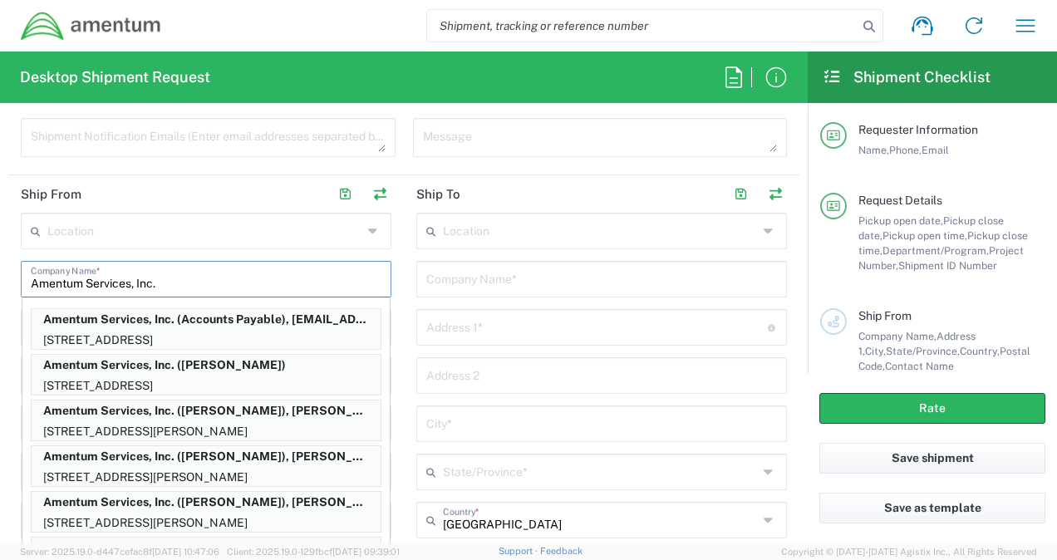
click at [298, 275] on input "Amentum Services, Inc." at bounding box center [206, 277] width 351 height 29
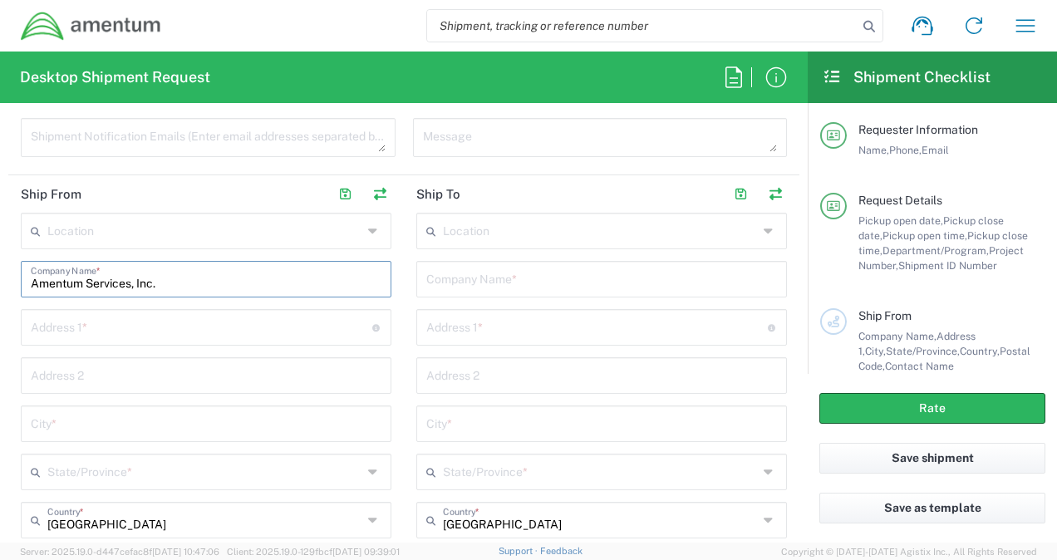
type input "Amentum Services, Inc."
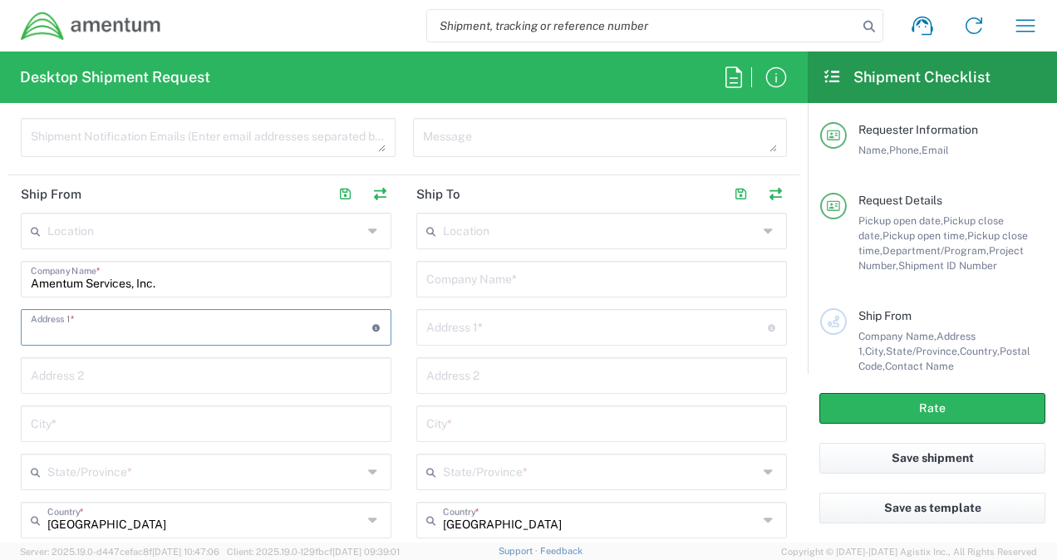
click at [142, 326] on input "text" at bounding box center [201, 326] width 341 height 29
type input "[STREET_ADDRESS]"
click at [66, 425] on input "text" at bounding box center [206, 422] width 351 height 29
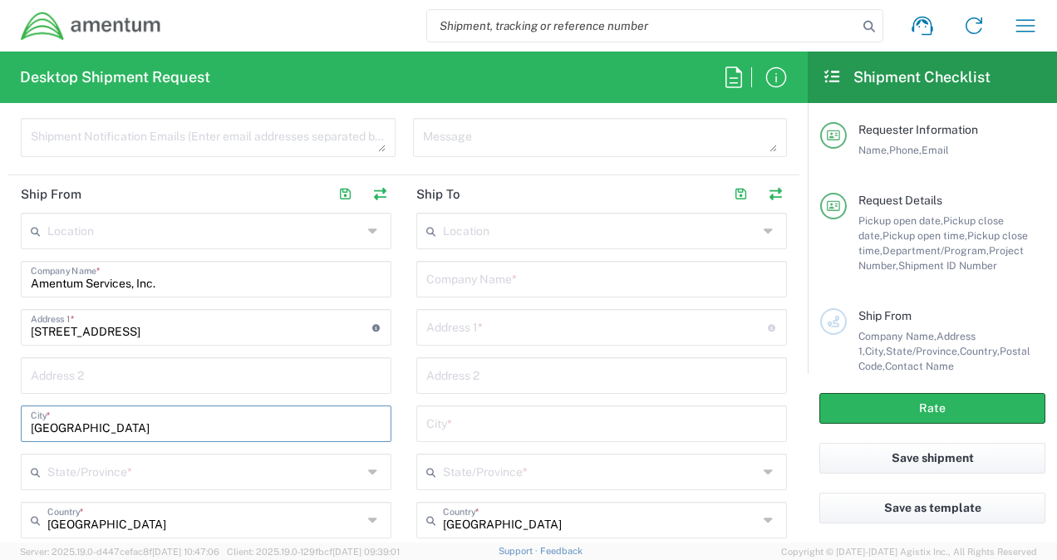
scroll to position [798, 0]
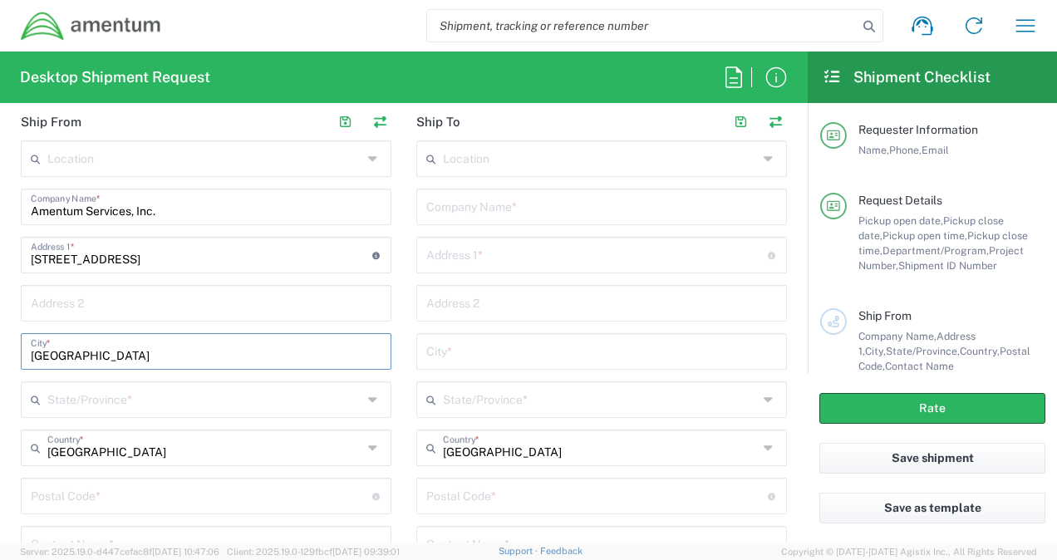
type input "[GEOGRAPHIC_DATA]"
click at [92, 398] on input "text" at bounding box center [204, 398] width 315 height 29
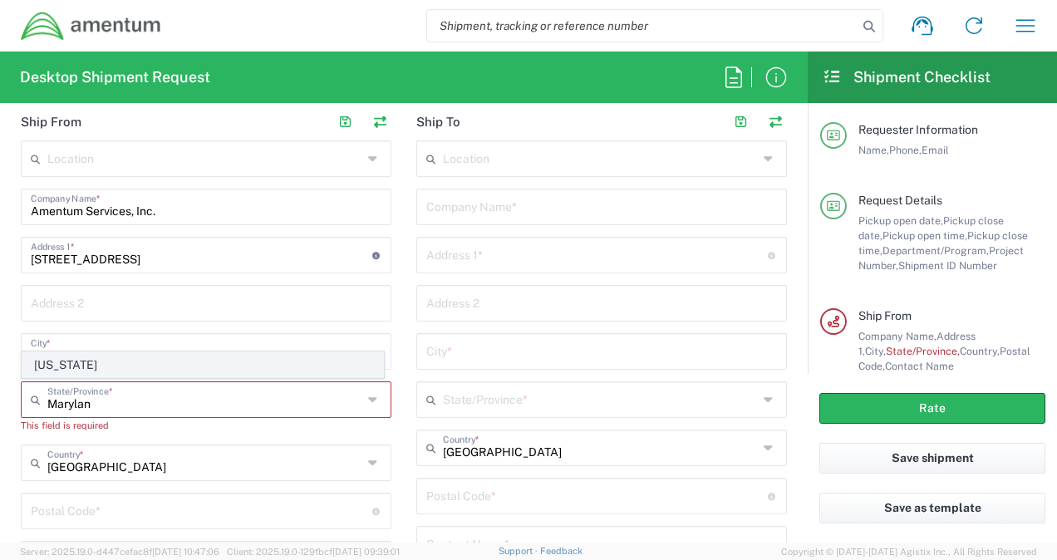
click at [76, 362] on span "[US_STATE]" at bounding box center [202, 365] width 361 height 26
type input "[US_STATE]"
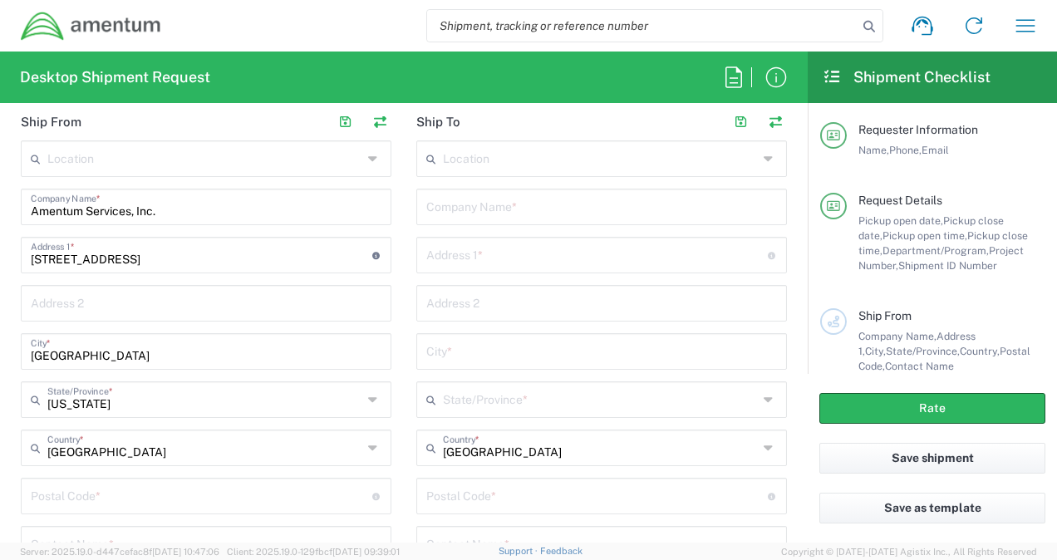
click at [99, 485] on input "undefined" at bounding box center [201, 494] width 341 height 29
type input "21718"
click at [405, 480] on main "Location [PHONE_NUMBER] [PHONE_NUMBER] [PHONE_NUMBER] [PHONE_NUMBER] [PHONE_NUM…" at bounding box center [601, 442] width 395 height 605
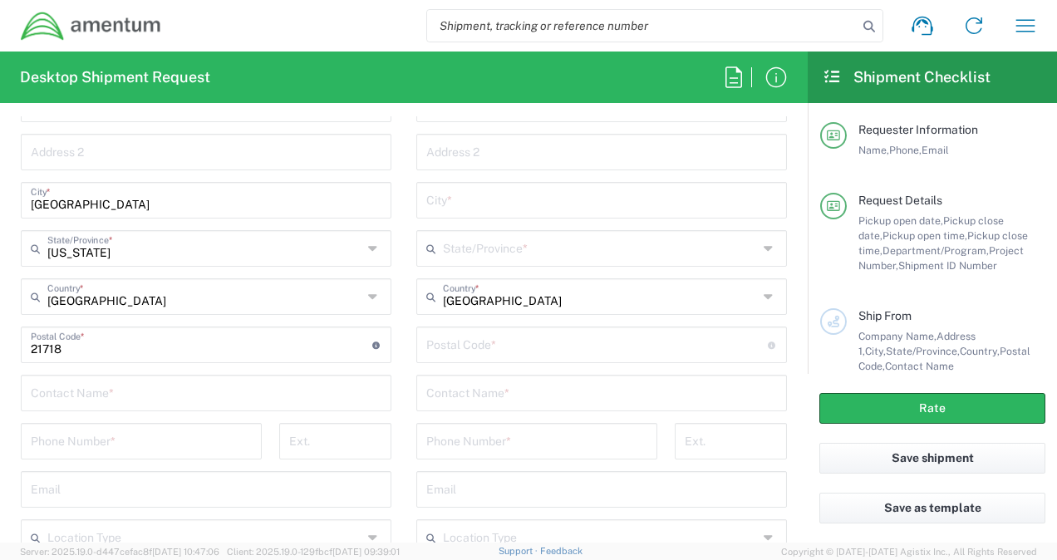
scroll to position [950, 0]
click at [223, 386] on input "text" at bounding box center [206, 390] width 351 height 29
type input "[PERSON_NAME]"
click at [177, 432] on input "tel" at bounding box center [141, 439] width 221 height 29
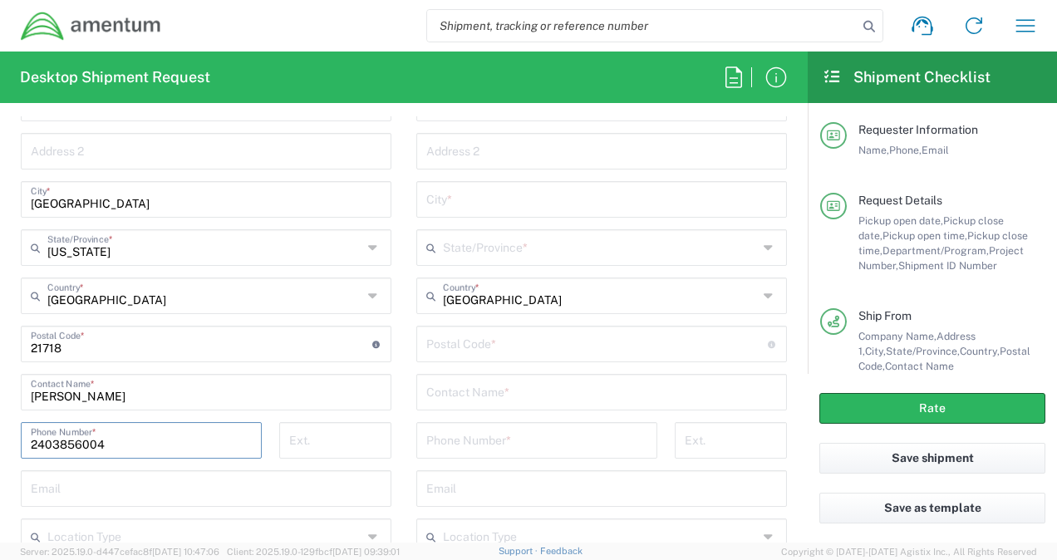
type input "2403856004"
click at [395, 425] on main "Location [PHONE_NUMBER] [PHONE_NUMBER] [PHONE_NUMBER] [PHONE_NUMBER] [PHONE_NUM…" at bounding box center [205, 290] width 395 height 605
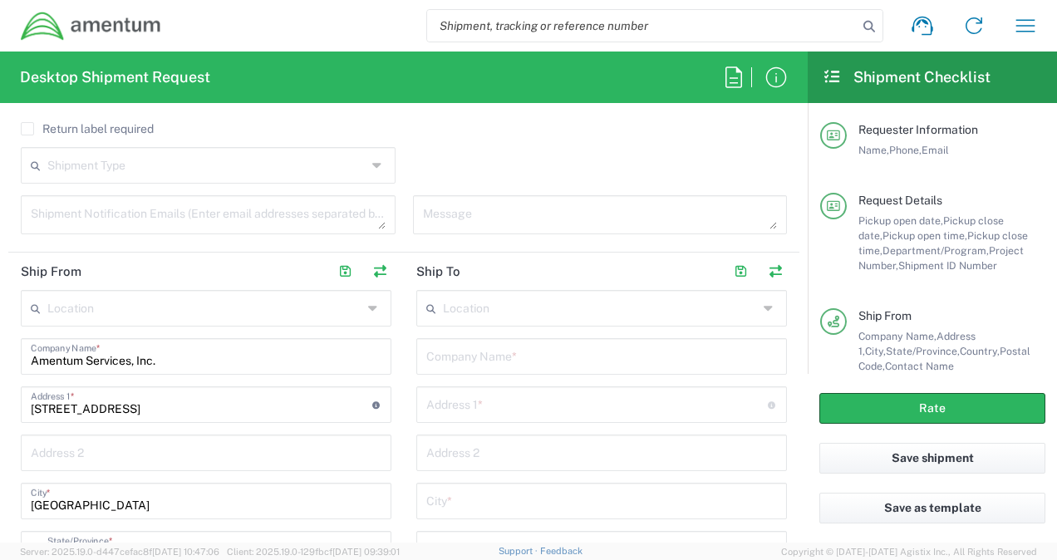
scroll to position [650, 0]
click at [494, 367] on div "Company Name *" at bounding box center [601, 354] width 371 height 37
type input "Truist Bank"
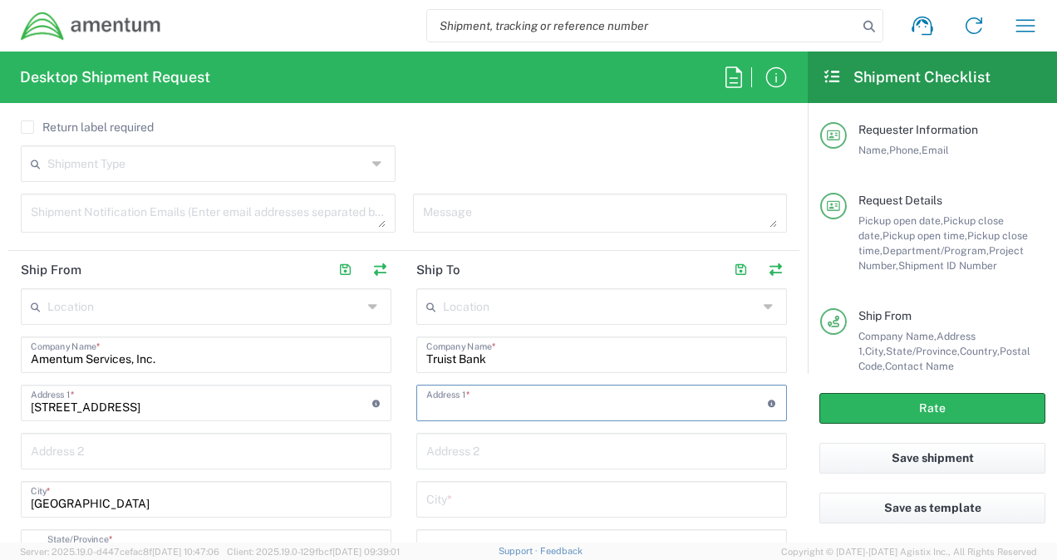
click at [459, 404] on input "text" at bounding box center [596, 401] width 341 height 29
type input "[STREET_ADDRESS]"
click at [433, 444] on input "text" at bounding box center [601, 449] width 351 height 29
type input "Suite 1000"
click at [440, 496] on input "text" at bounding box center [601, 498] width 351 height 29
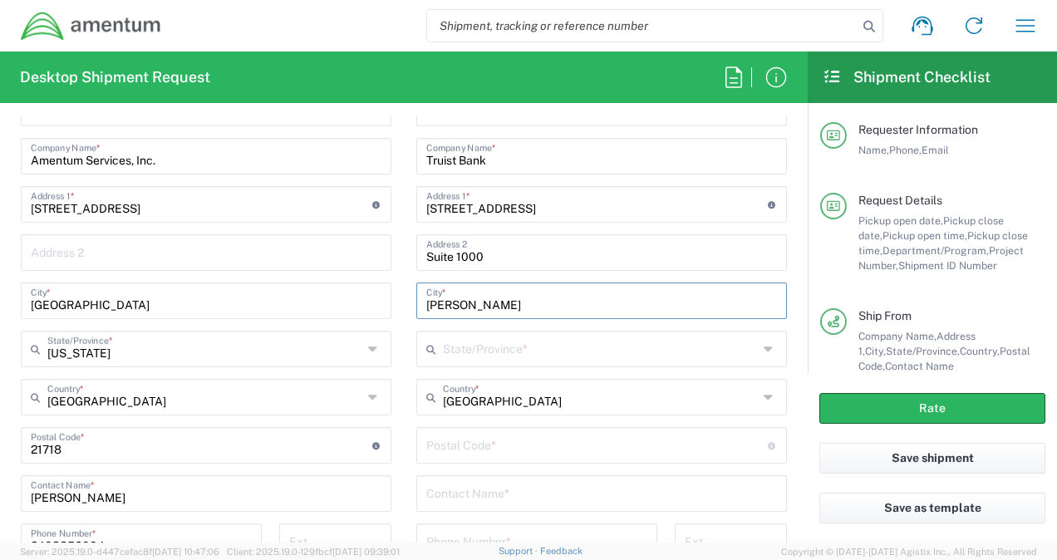
scroll to position [854, 0]
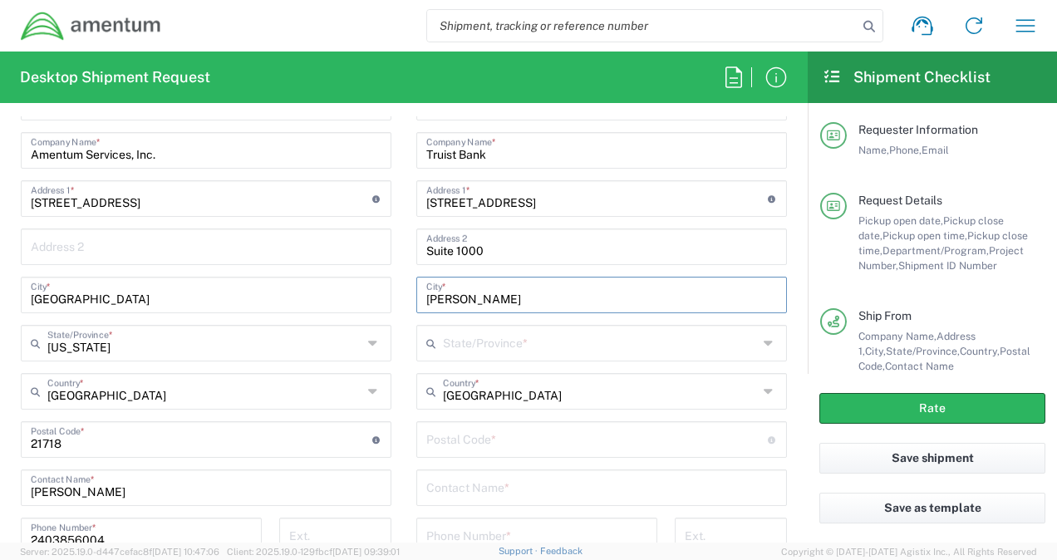
type input "[PERSON_NAME]"
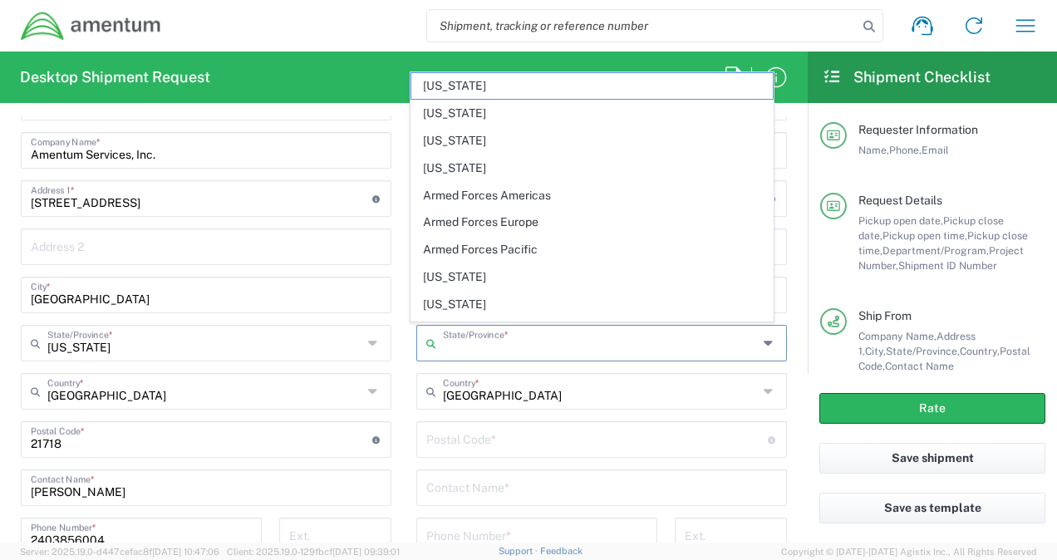
click at [454, 344] on input "text" at bounding box center [600, 341] width 315 height 29
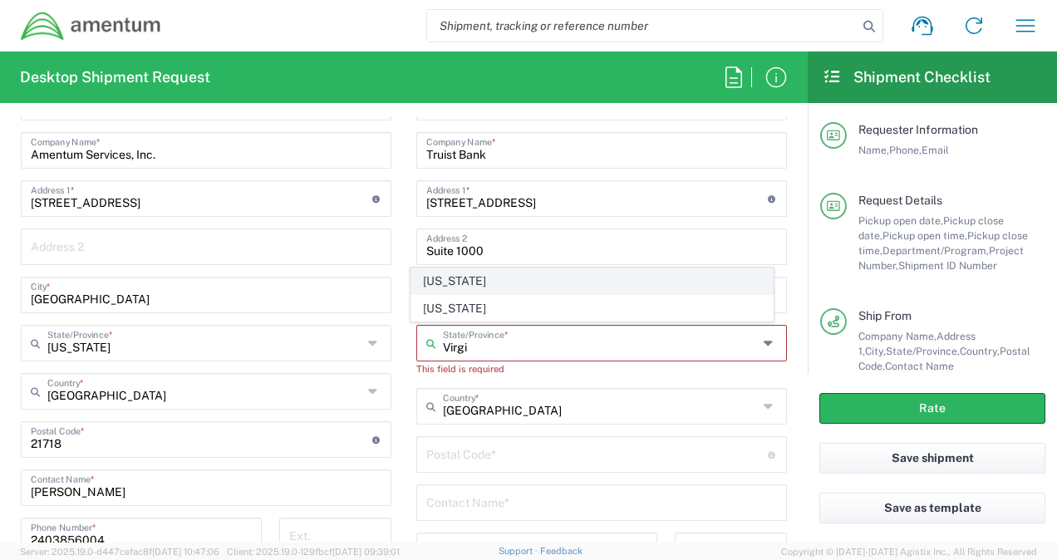
click at [450, 280] on span "[US_STATE]" at bounding box center [591, 281] width 361 height 26
type input "[US_STATE]"
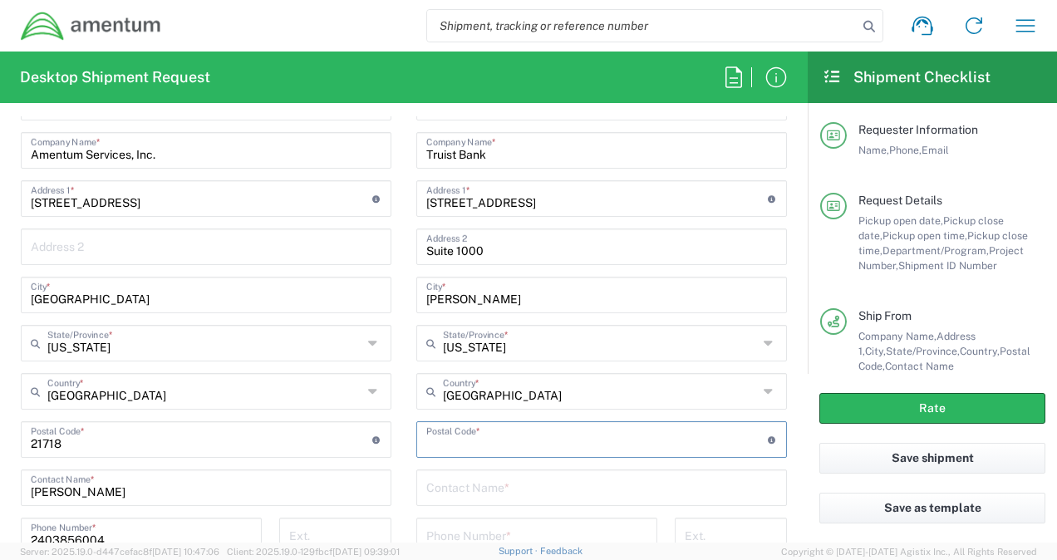
click at [471, 443] on input "undefined" at bounding box center [596, 438] width 341 height 29
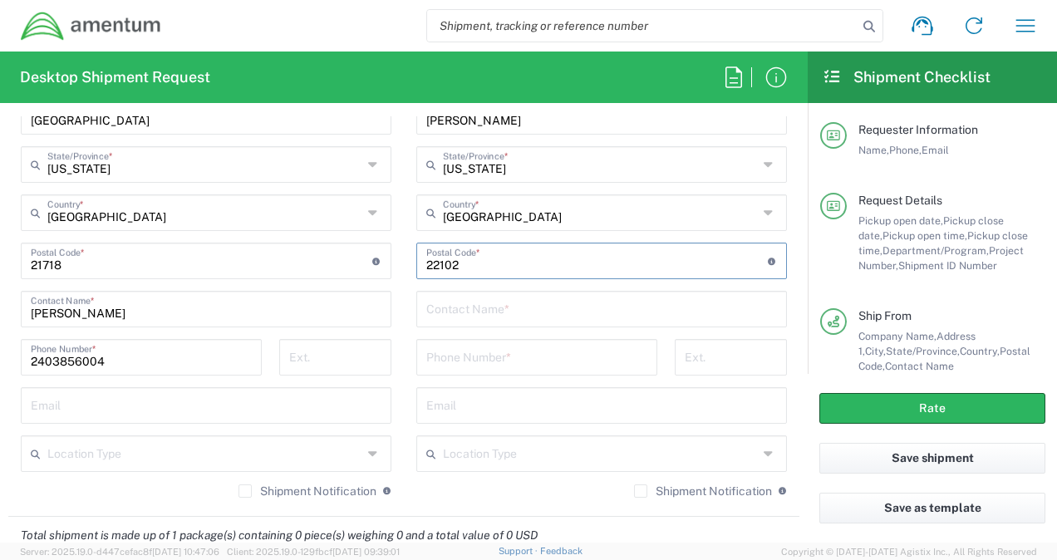
scroll to position [1033, 0]
type input "22102"
click at [477, 302] on input "text" at bounding box center [601, 306] width 351 height 29
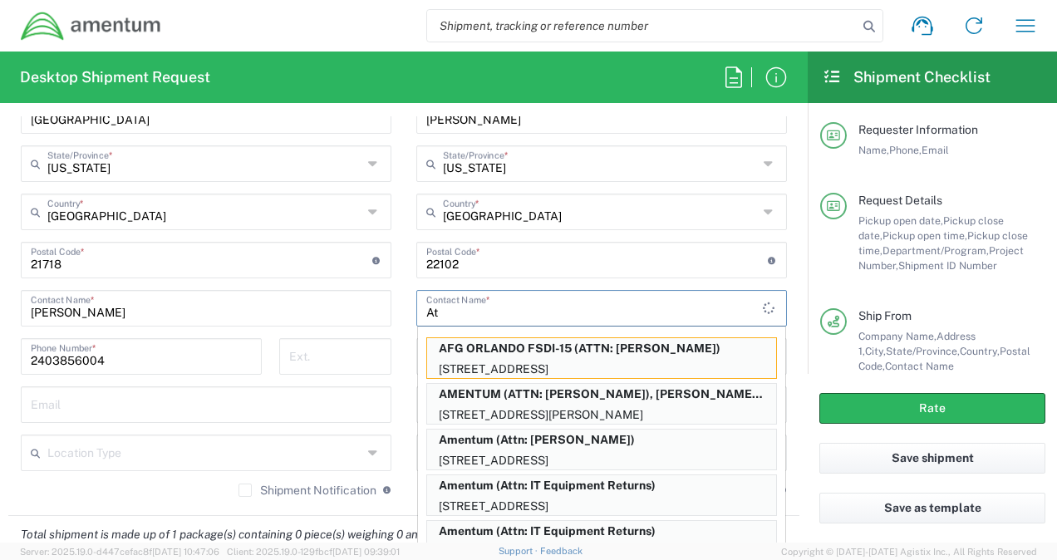
type input "A"
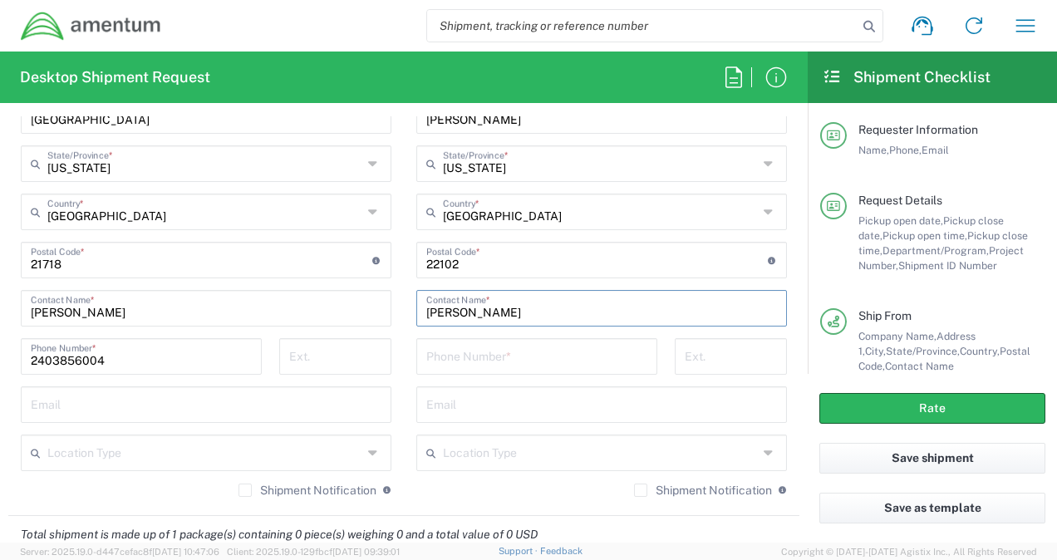
type input "[PERSON_NAME]"
click at [454, 361] on input "tel" at bounding box center [536, 355] width 221 height 29
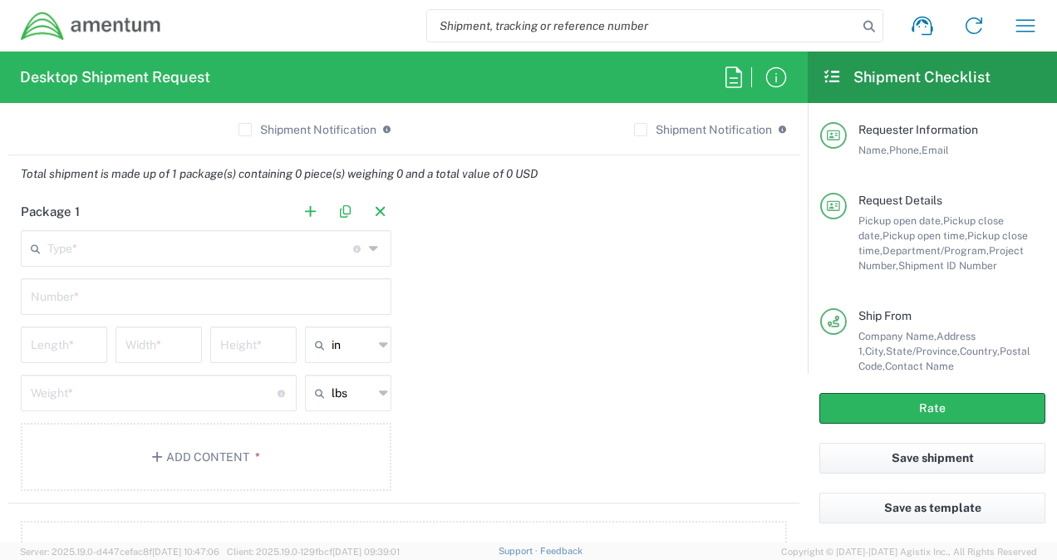
scroll to position [1395, 0]
type input "7732135189"
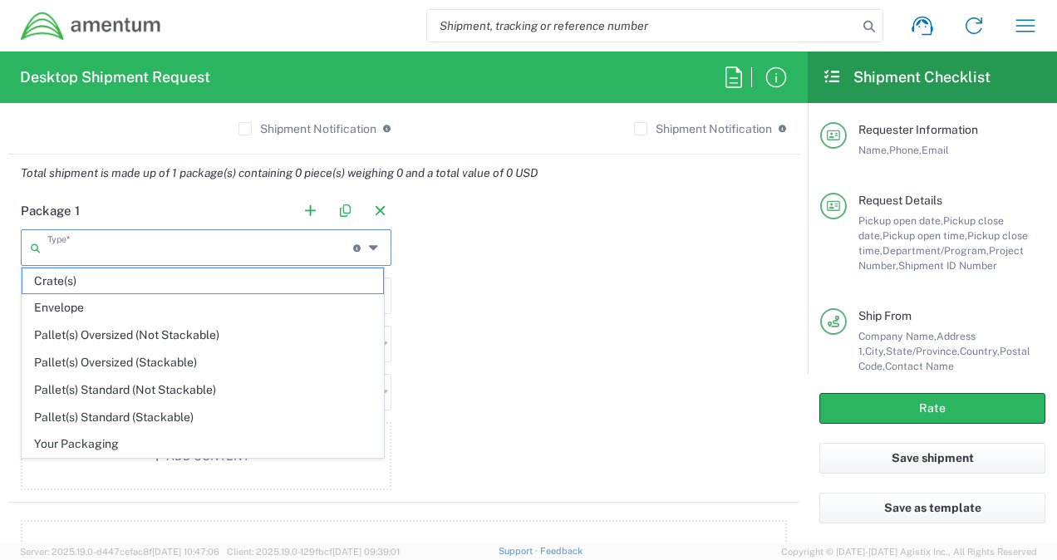
click at [266, 248] on input "text" at bounding box center [200, 246] width 306 height 29
click at [199, 305] on span "Envelope" at bounding box center [202, 308] width 361 height 26
type input "Envelope"
type input "1"
type input "9.5"
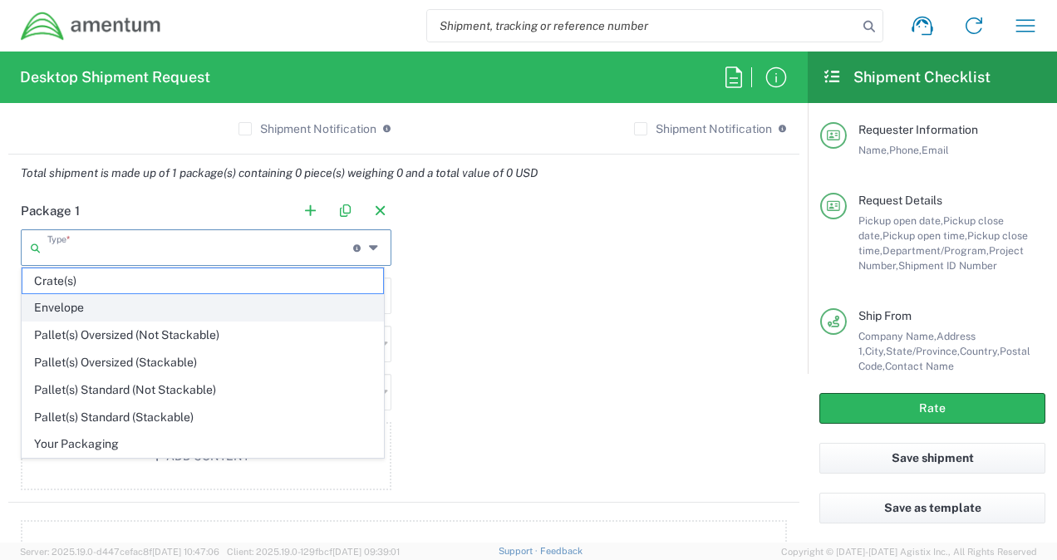
type input "12.5"
type input "0.25"
type input "1"
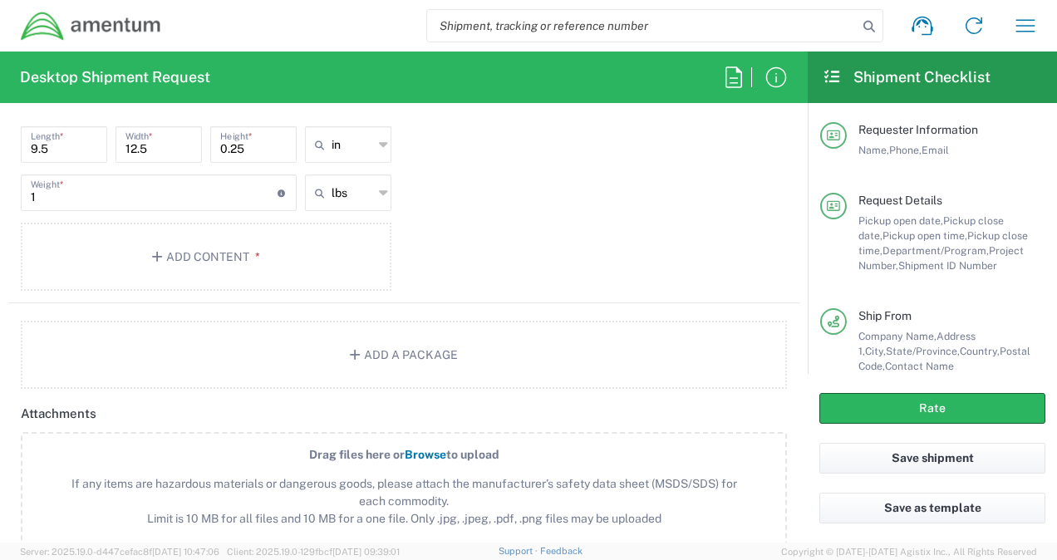
scroll to position [1595, 0]
click at [199, 246] on button "Add Content *" at bounding box center [206, 256] width 371 height 68
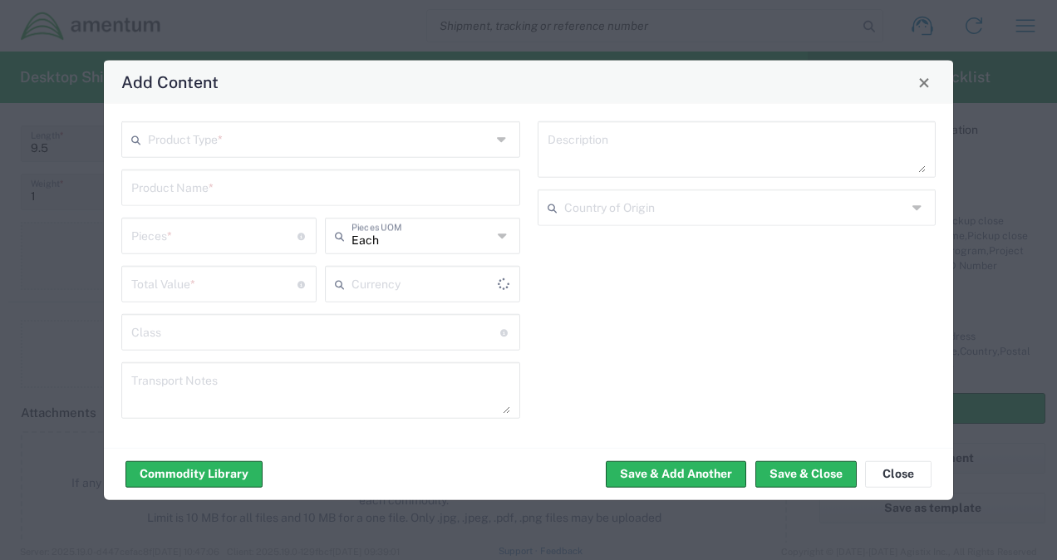
type input "US Dollar"
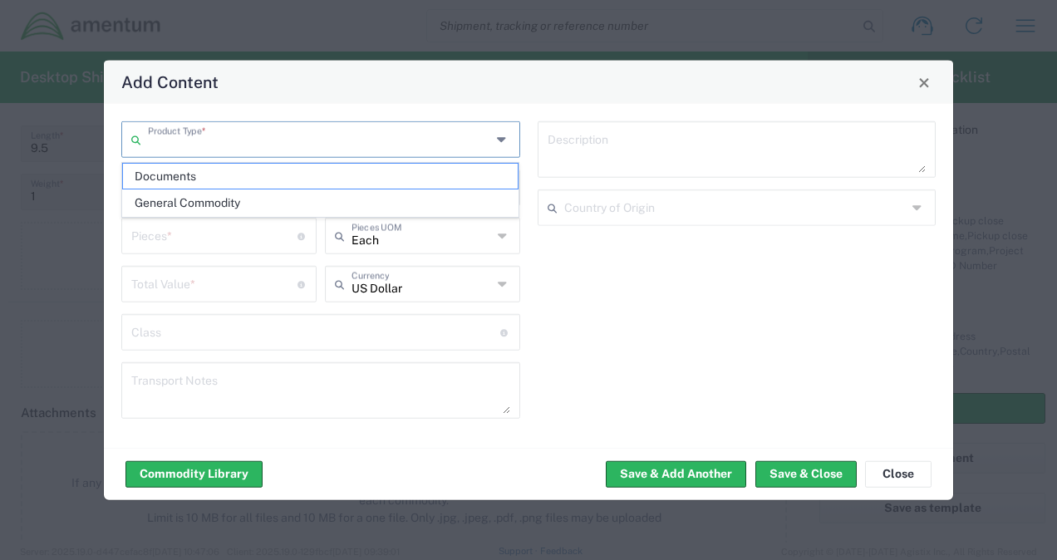
click at [295, 145] on input "text" at bounding box center [319, 138] width 343 height 29
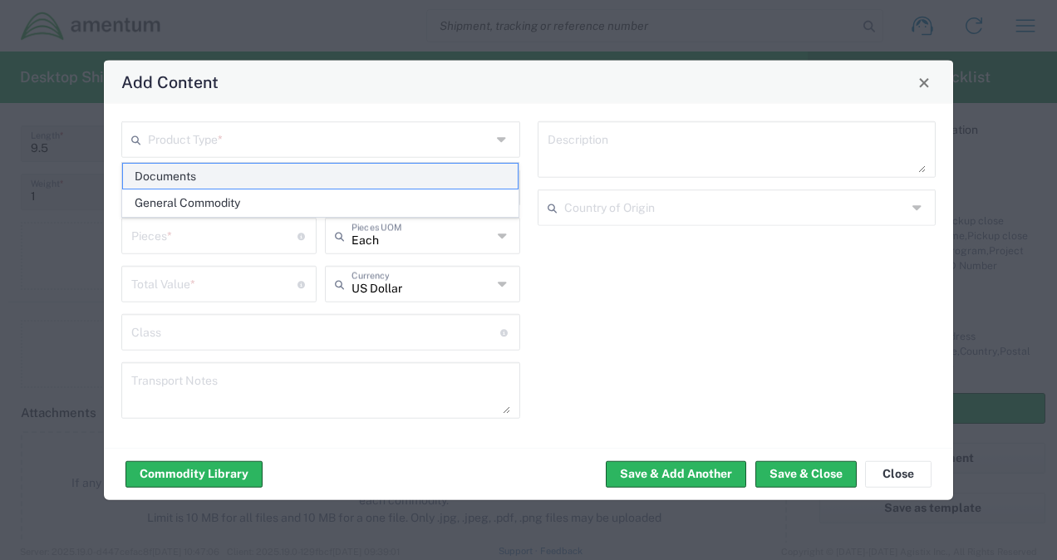
click at [272, 178] on span "Documents" at bounding box center [320, 177] width 395 height 26
type input "Documents"
type input "1"
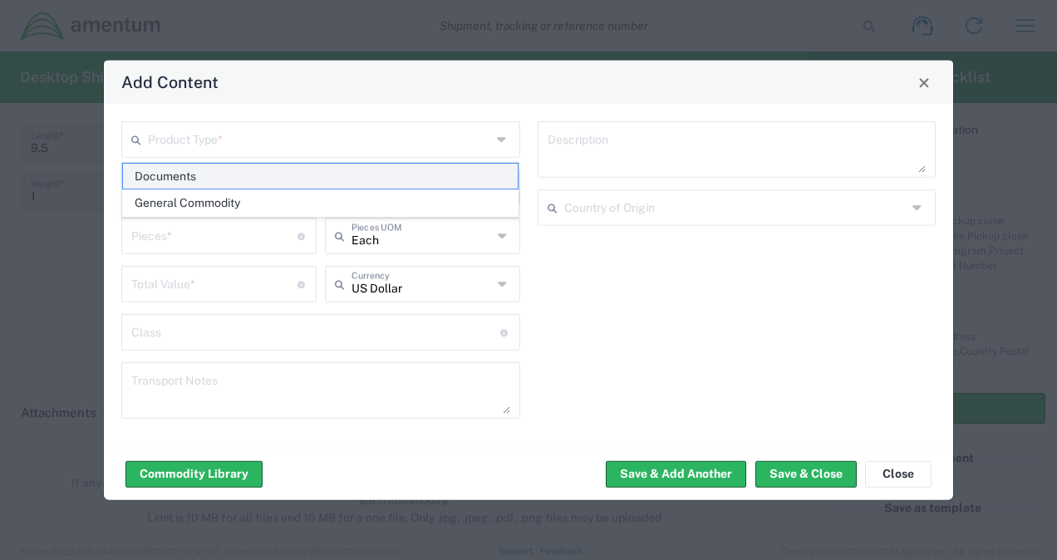
type textarea "Documents"
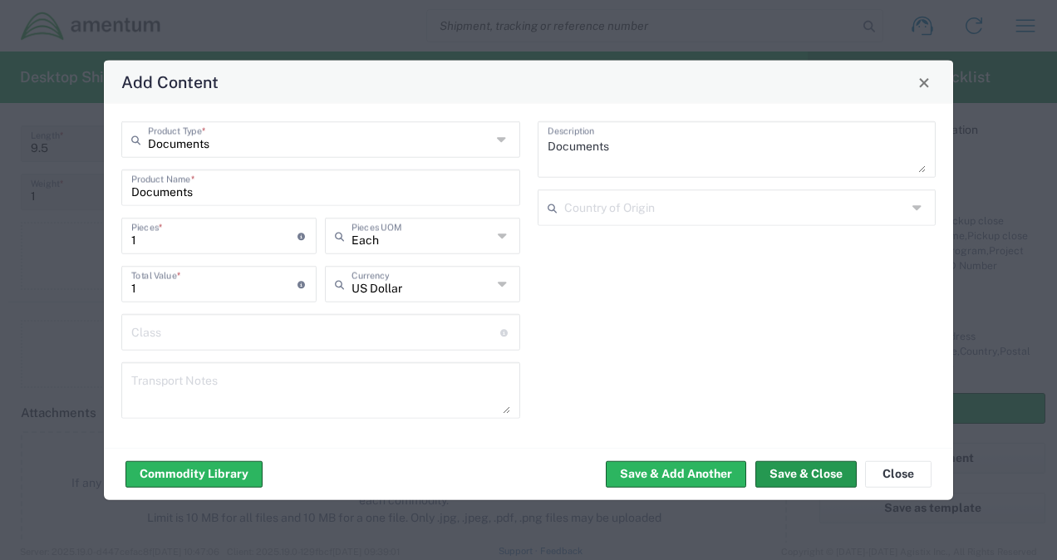
click at [785, 473] on button "Save & Close" at bounding box center [805, 473] width 101 height 27
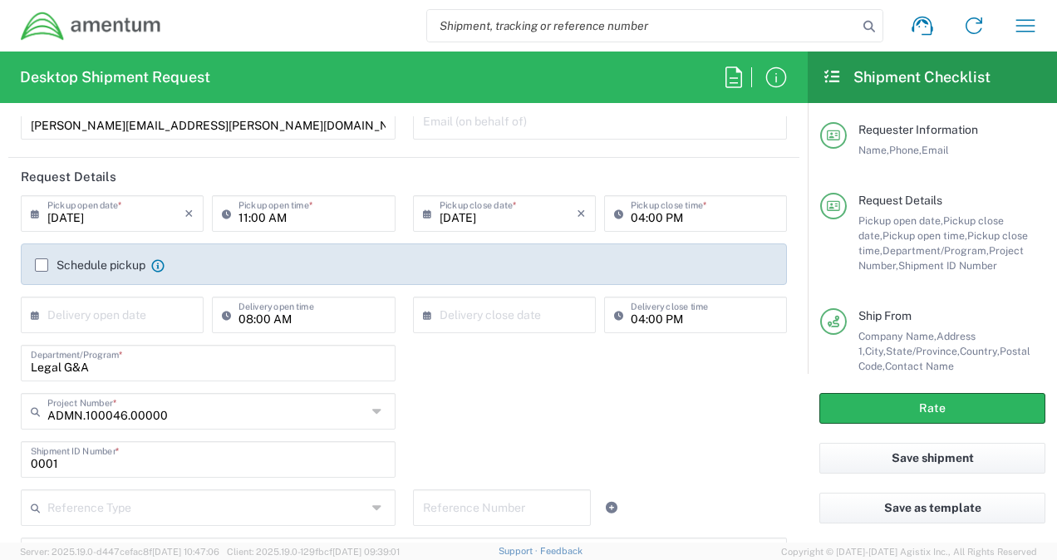
scroll to position [0, 0]
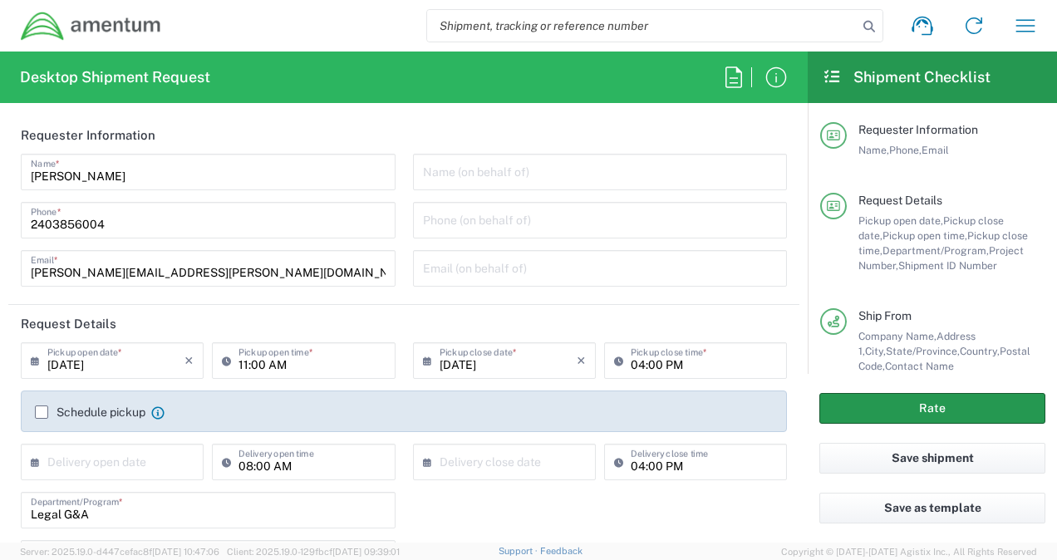
click at [904, 405] on button "Rate" at bounding box center [932, 408] width 226 height 31
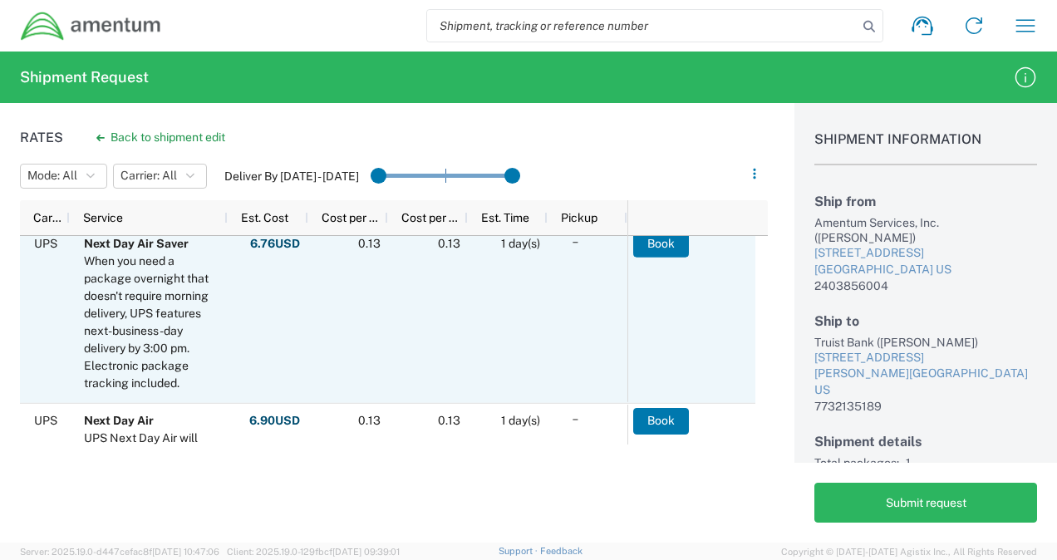
scroll to position [303, 0]
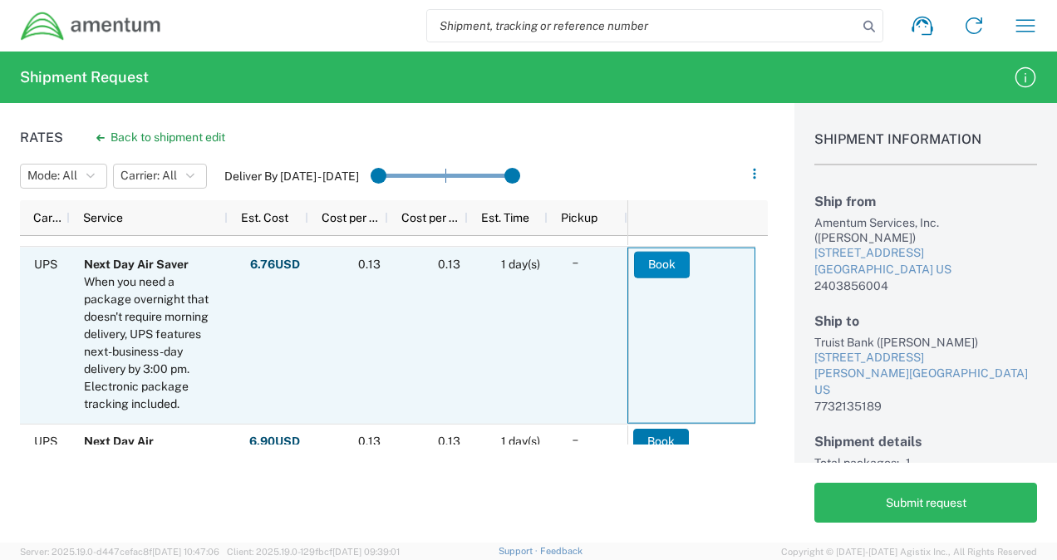
click at [660, 261] on button "Book" at bounding box center [662, 264] width 56 height 27
